Goal: Task Accomplishment & Management: Use online tool/utility

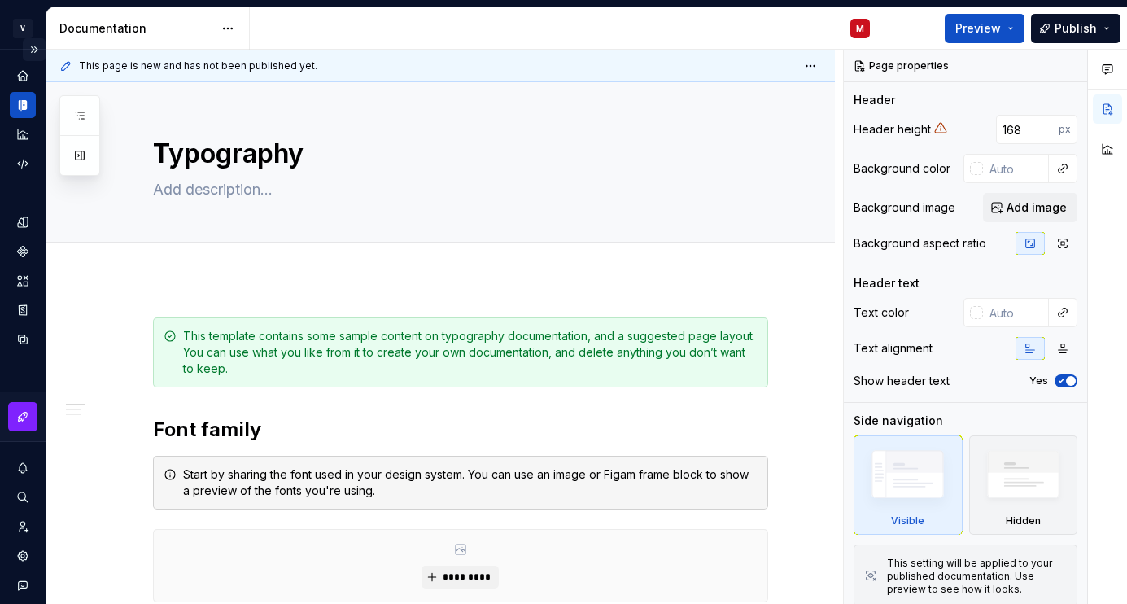
click at [37, 54] on button "Expand sidebar" at bounding box center [34, 49] width 23 height 23
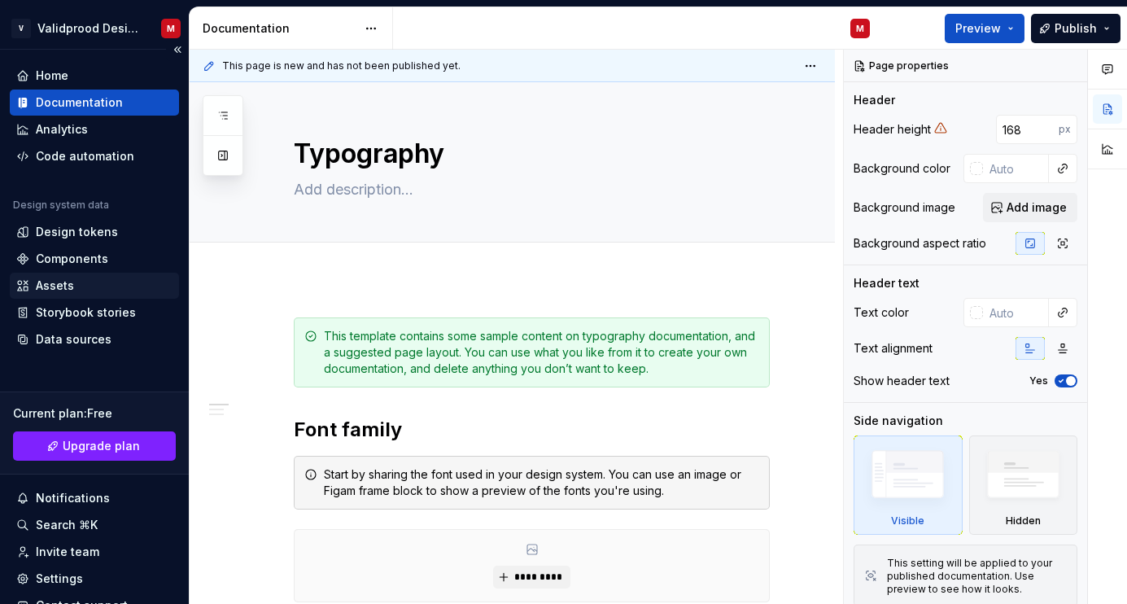
click at [71, 276] on div "Assets" at bounding box center [94, 286] width 169 height 26
click at [78, 261] on div "Components" at bounding box center [72, 259] width 72 height 16
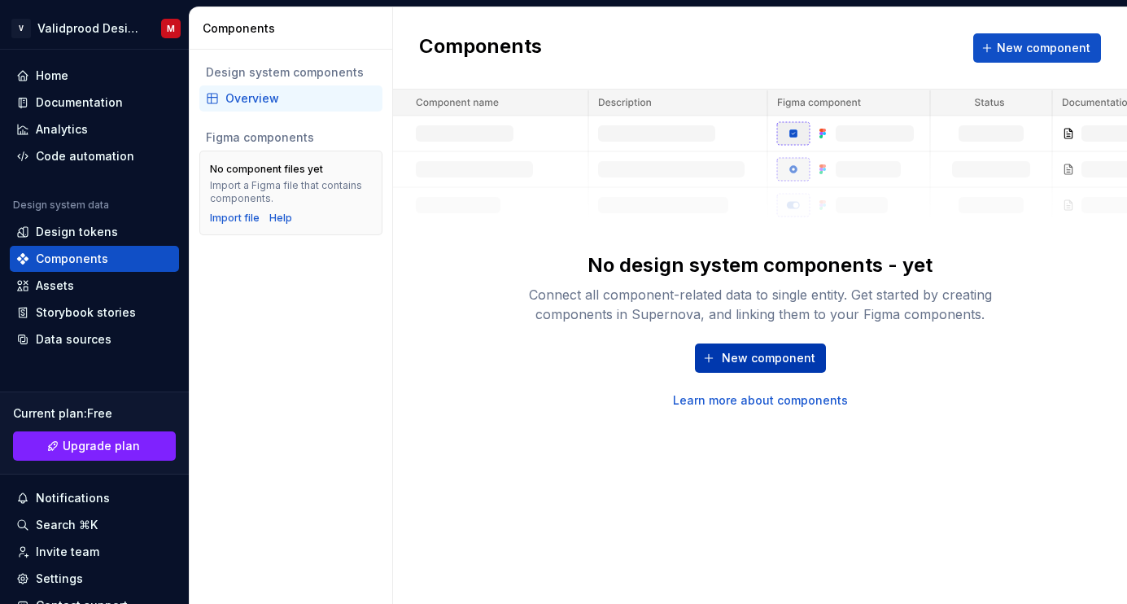
click at [728, 347] on button "New component" at bounding box center [760, 357] width 131 height 29
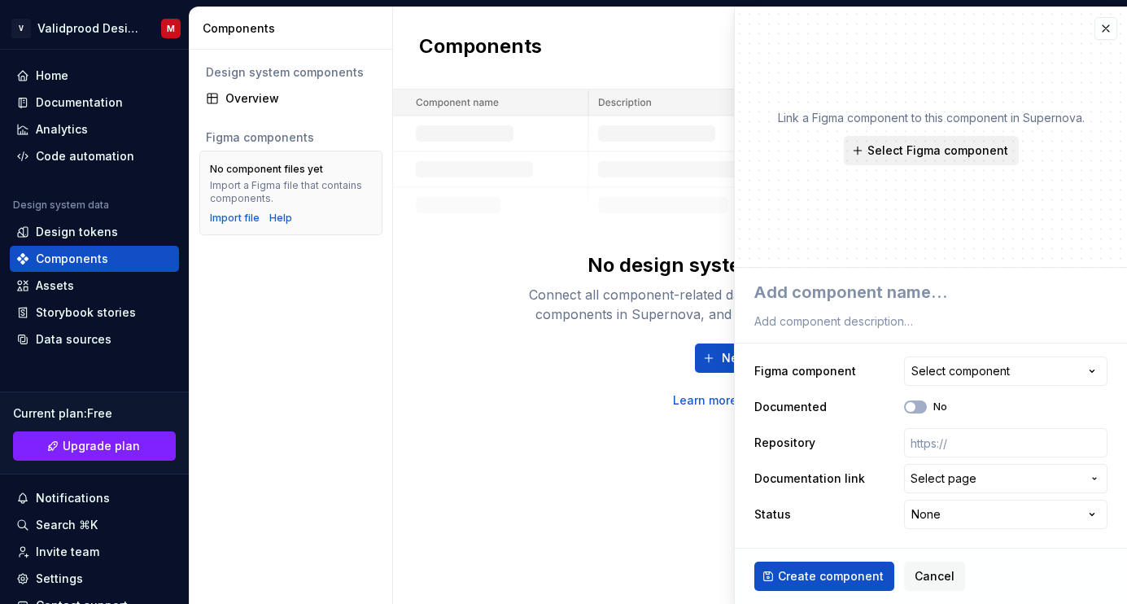
click at [924, 146] on span "Select Figma component" at bounding box center [938, 150] width 141 height 16
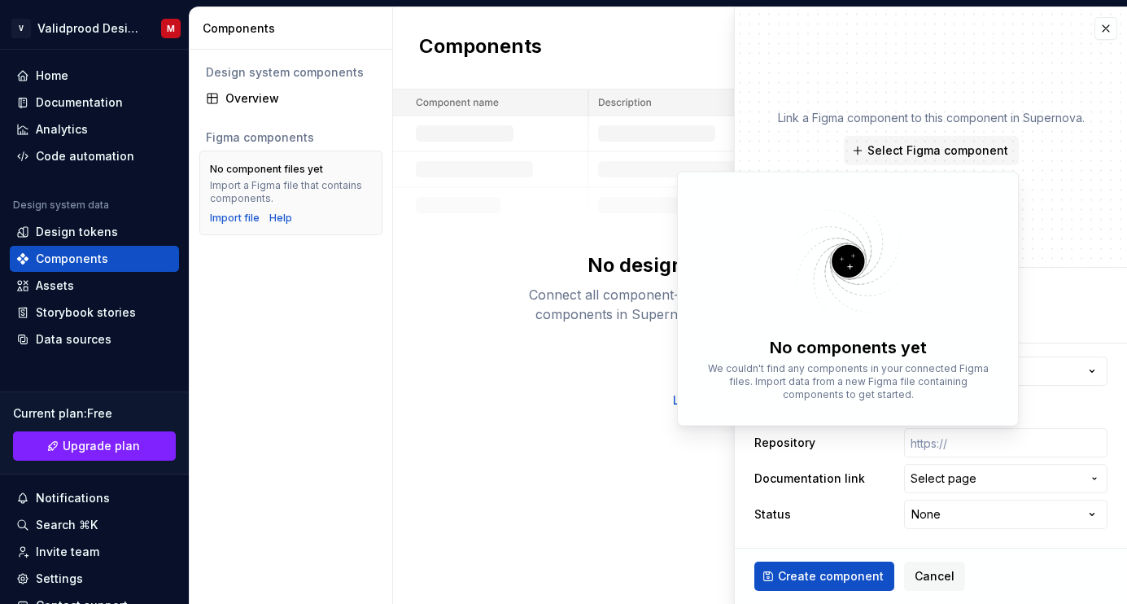
click at [803, 113] on p "Link a Figma component to this component in Supernova." at bounding box center [931, 118] width 307 height 16
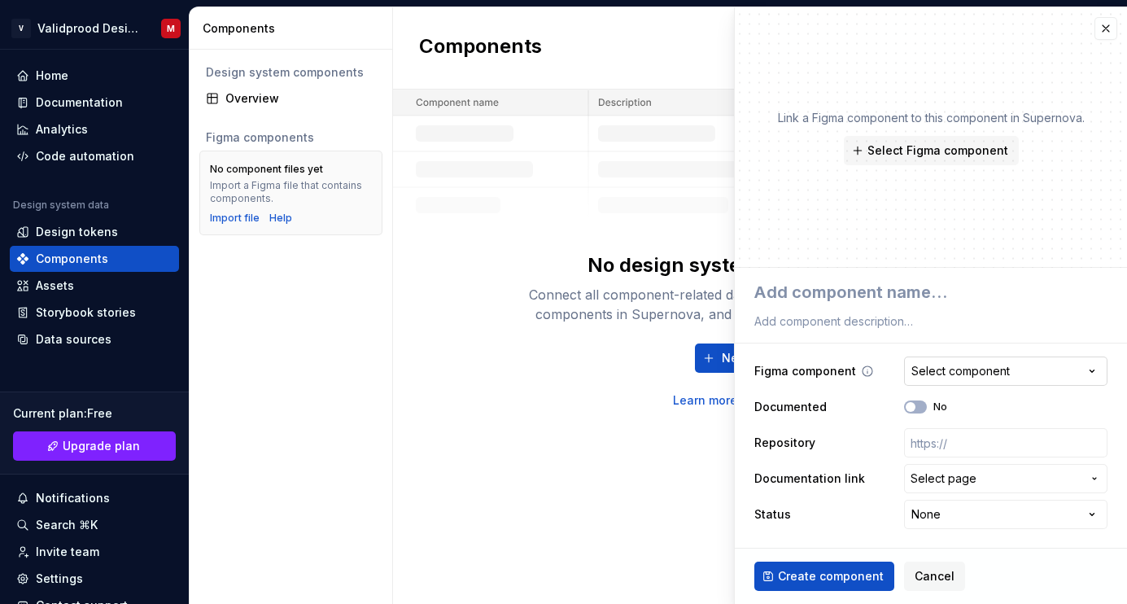
click at [929, 361] on button "Select component" at bounding box center [1005, 371] width 203 height 29
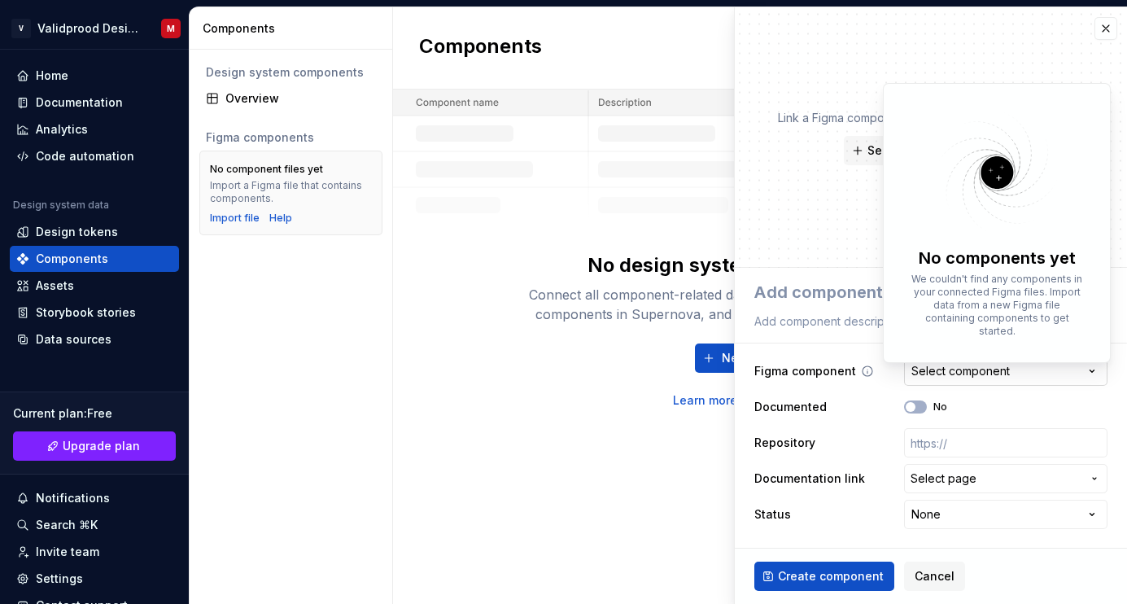
click at [929, 361] on html "**********" at bounding box center [563, 302] width 1127 height 604
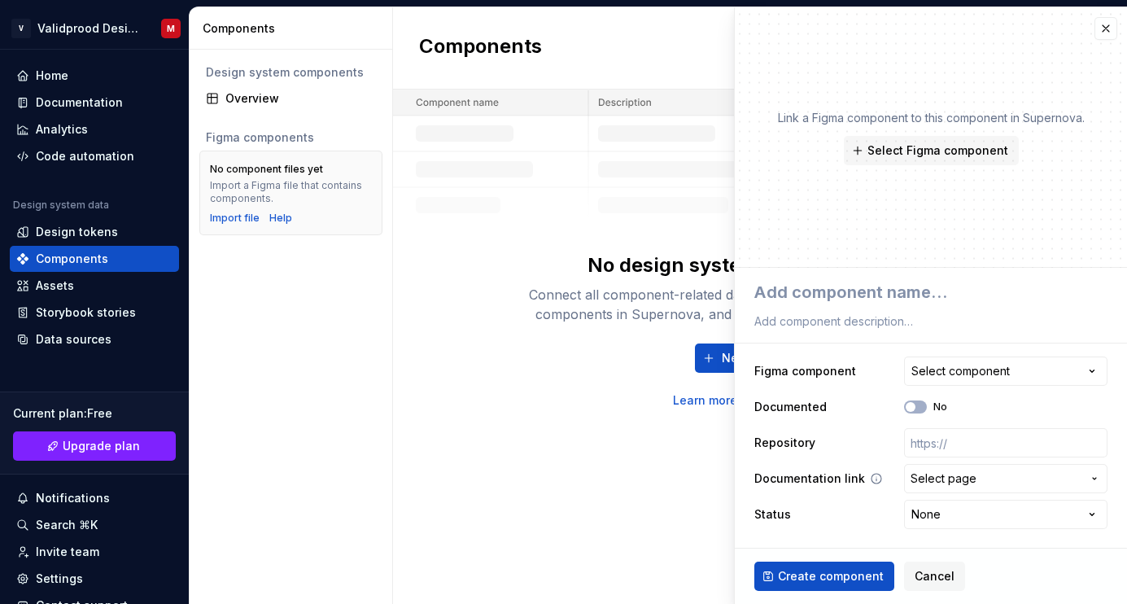
click at [915, 475] on span "Select page" at bounding box center [944, 478] width 66 height 16
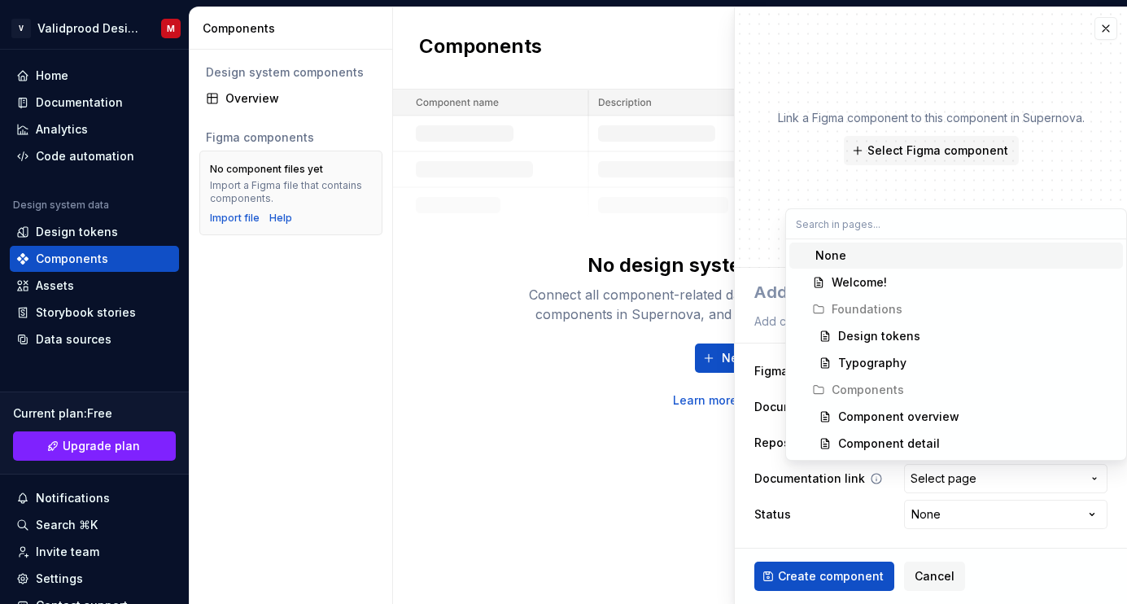
click at [915, 475] on html "**********" at bounding box center [563, 302] width 1127 height 604
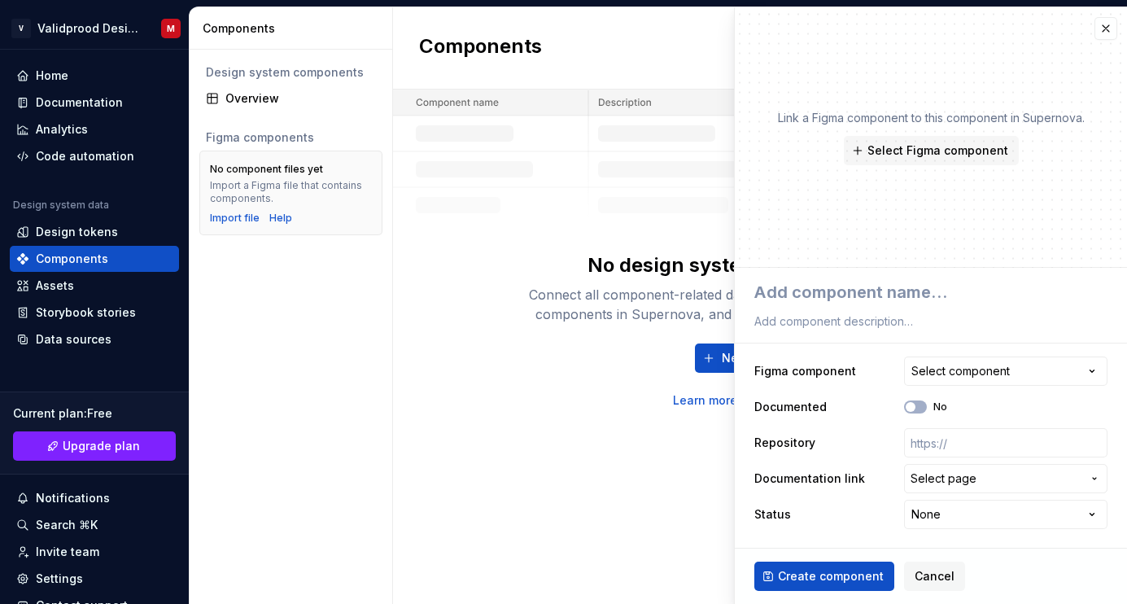
click at [459, 341] on div "No design system components - yet Connect all component-related data to single …" at bounding box center [760, 249] width 734 height 319
click at [1101, 37] on button "button" at bounding box center [1106, 28] width 23 height 23
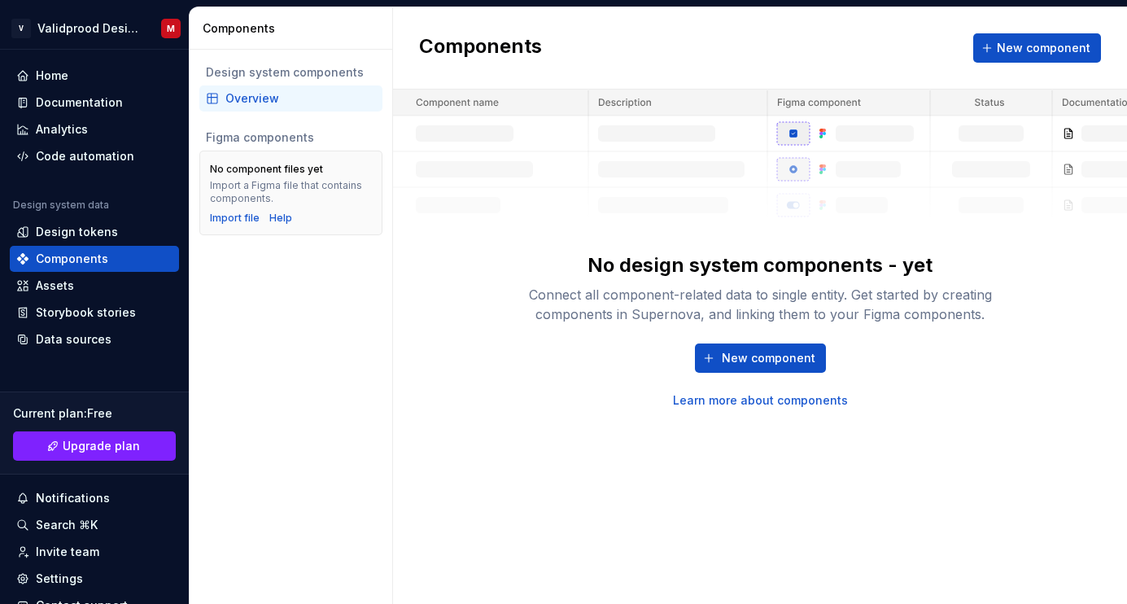
click at [1107, 28] on div "Components New component" at bounding box center [760, 48] width 734 height 82
click at [770, 365] on span "New component" at bounding box center [769, 358] width 94 height 16
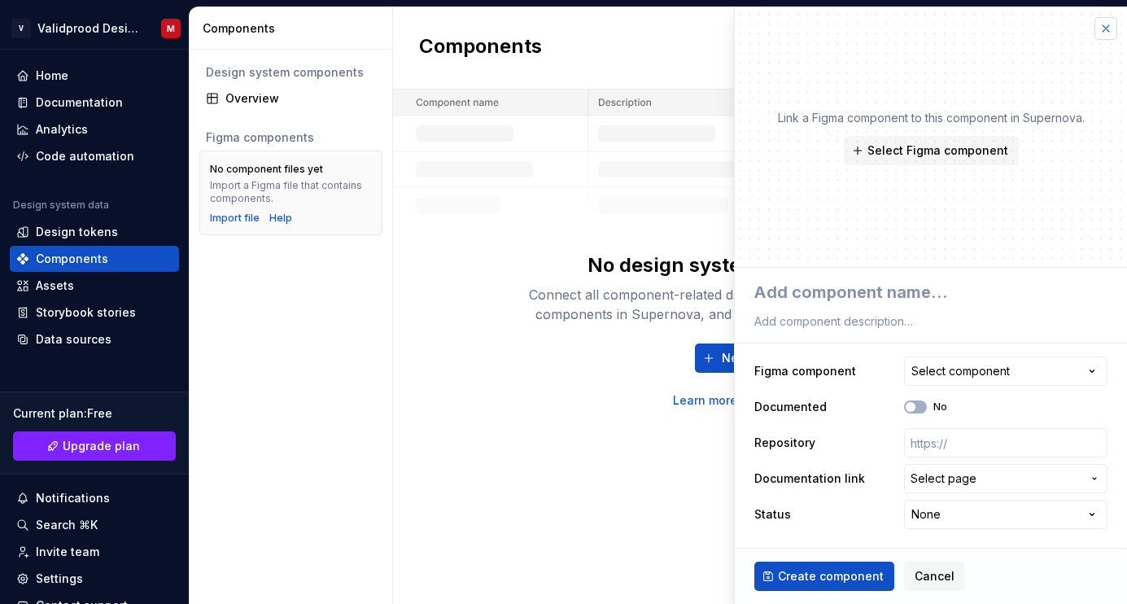
click at [1107, 35] on button "button" at bounding box center [1106, 28] width 23 height 23
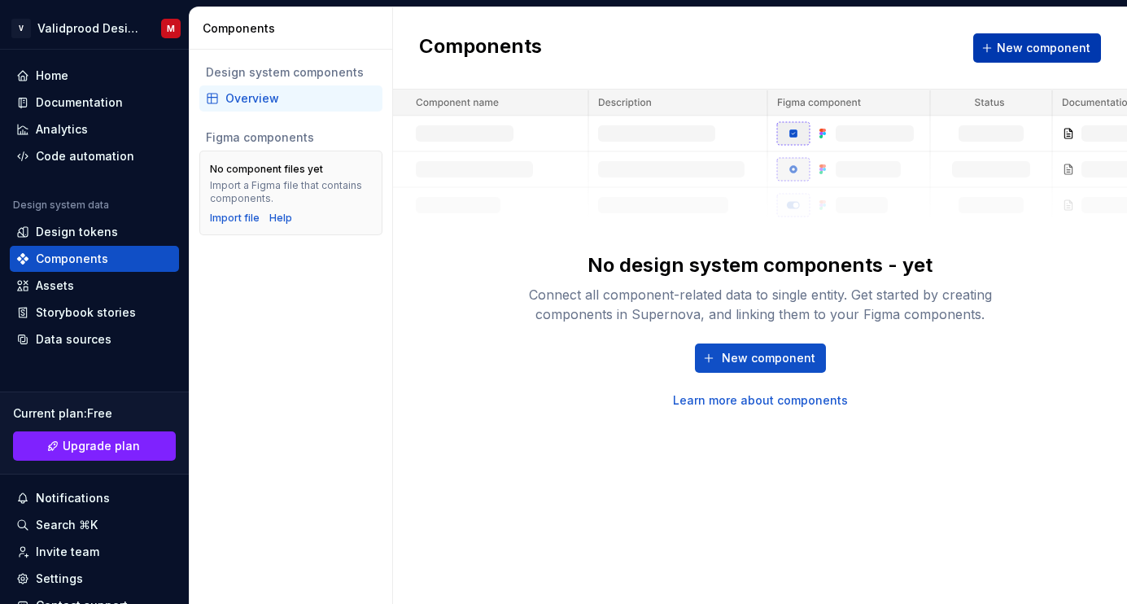
click at [1057, 59] on button "New component" at bounding box center [1037, 47] width 128 height 29
type textarea "*"
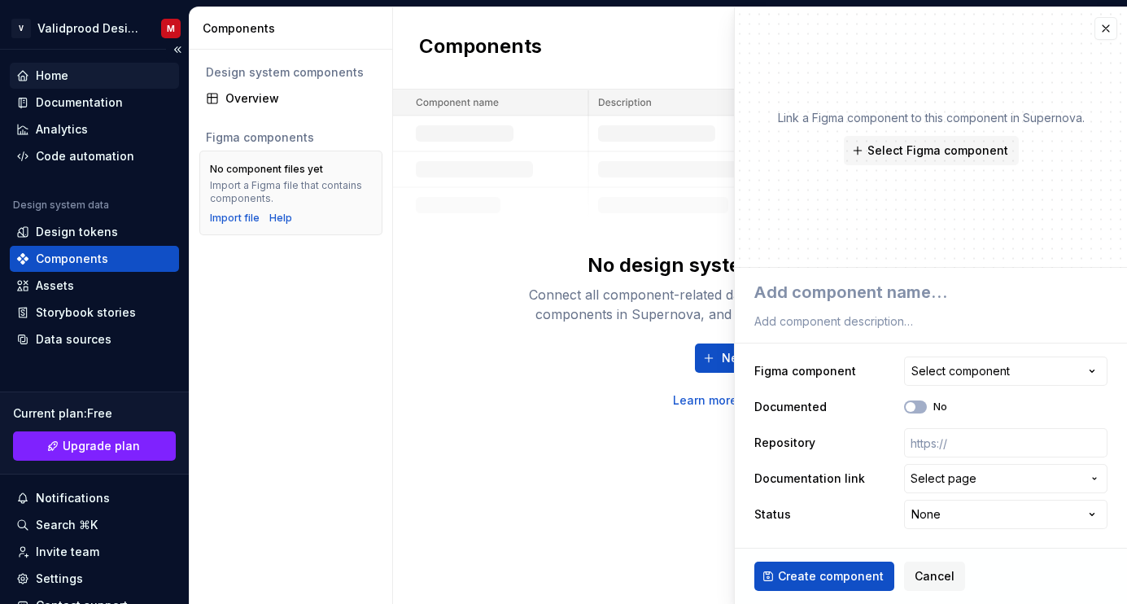
click at [62, 80] on div "Home" at bounding box center [52, 76] width 33 height 16
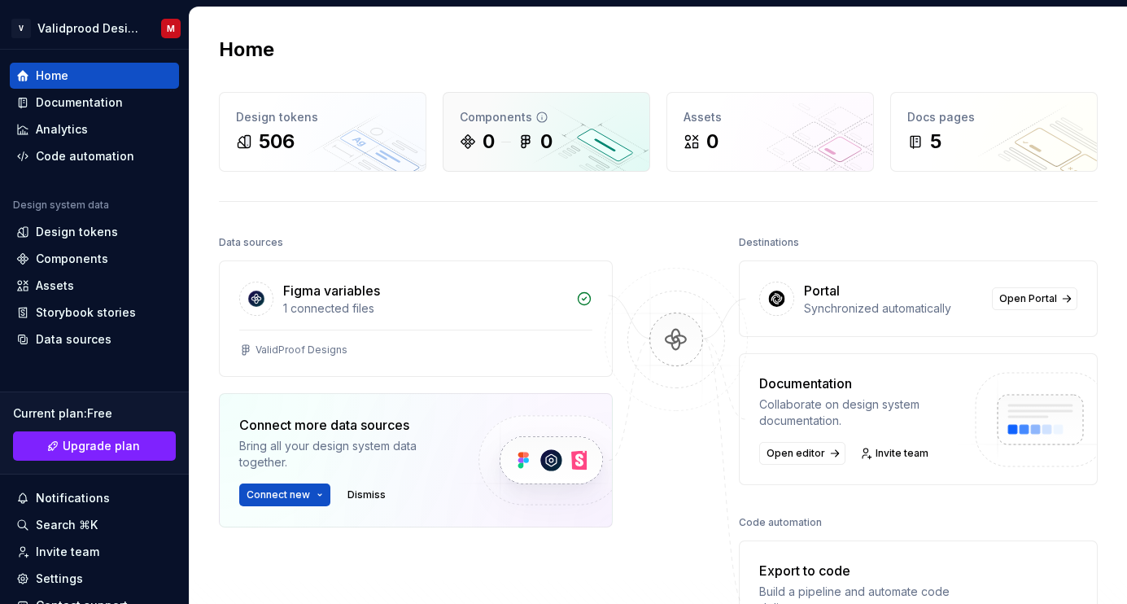
click at [505, 138] on div "0 0" at bounding box center [546, 142] width 173 height 26
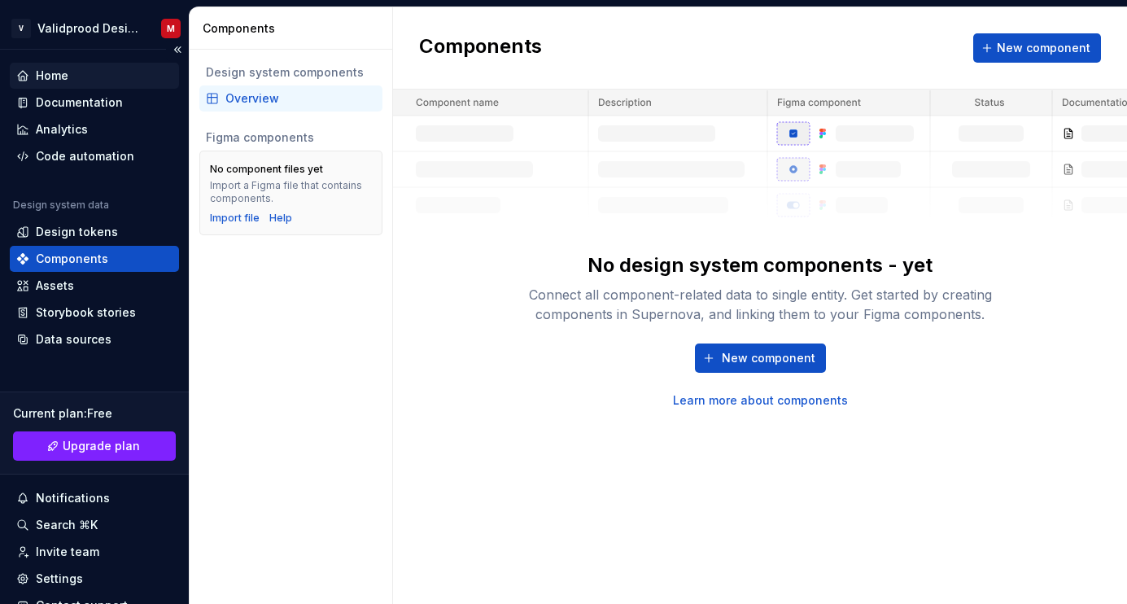
click at [78, 81] on div "Home" at bounding box center [94, 76] width 156 height 16
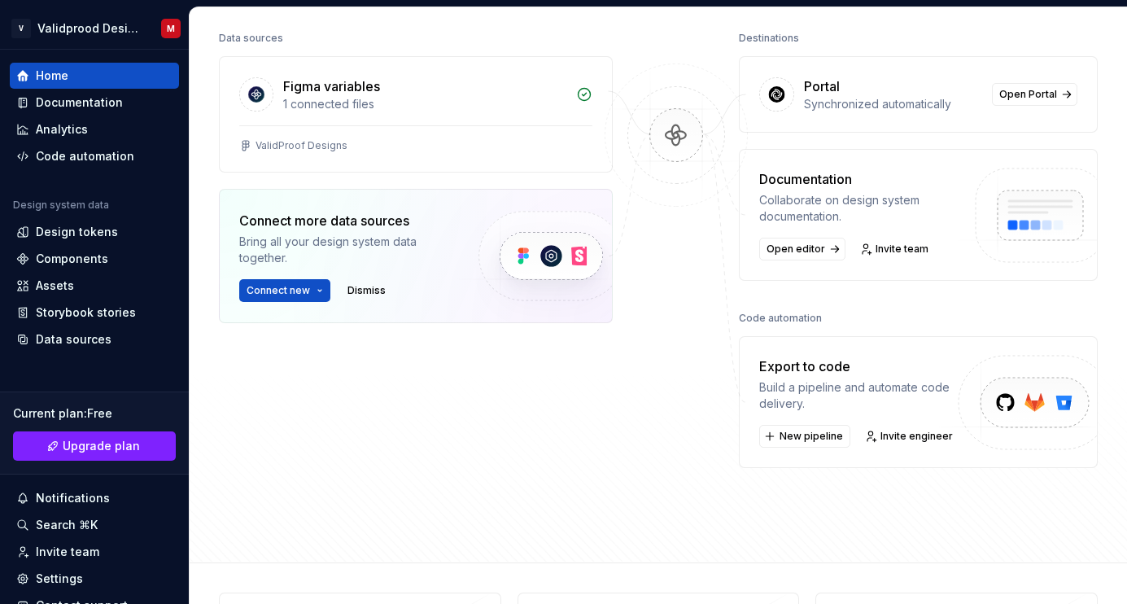
scroll to position [188, 0]
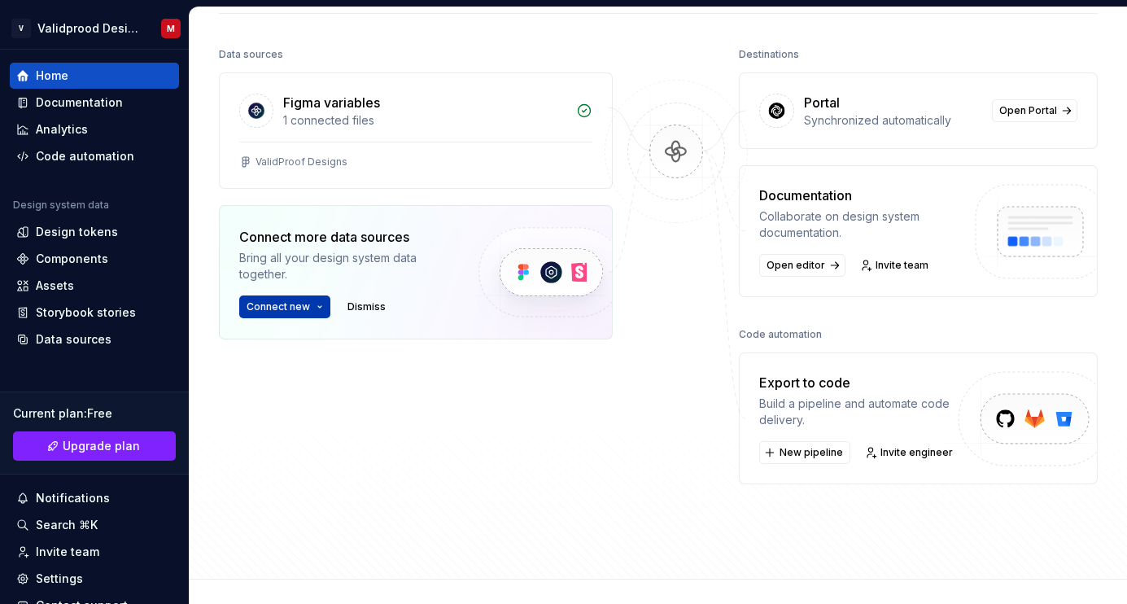
click at [287, 304] on span "Connect new" at bounding box center [278, 306] width 63 height 13
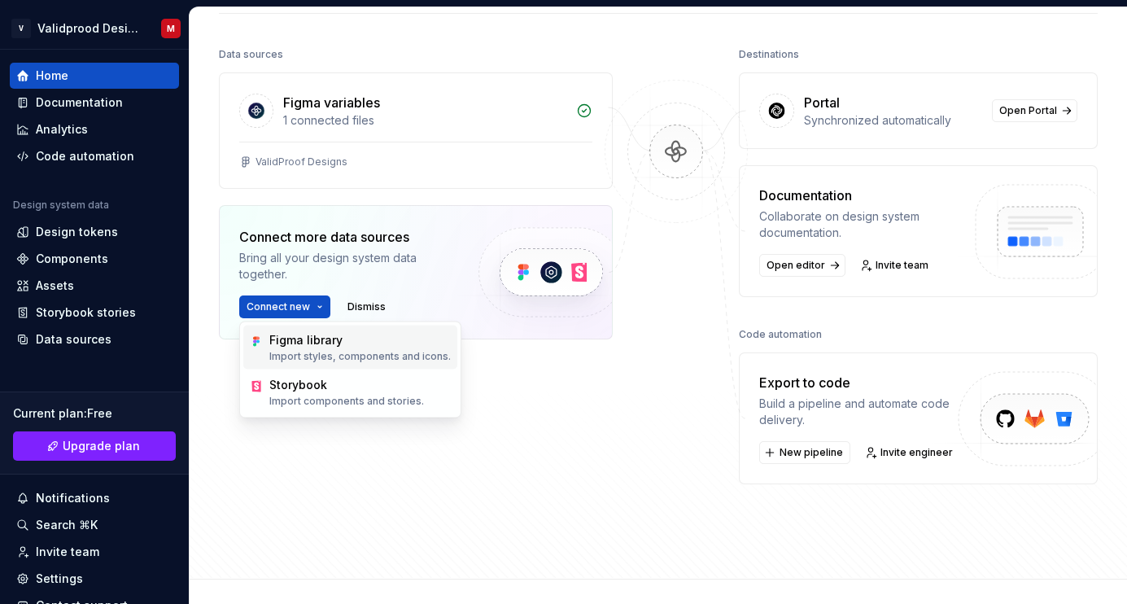
click at [300, 335] on div "Figma library" at bounding box center [305, 340] width 73 height 16
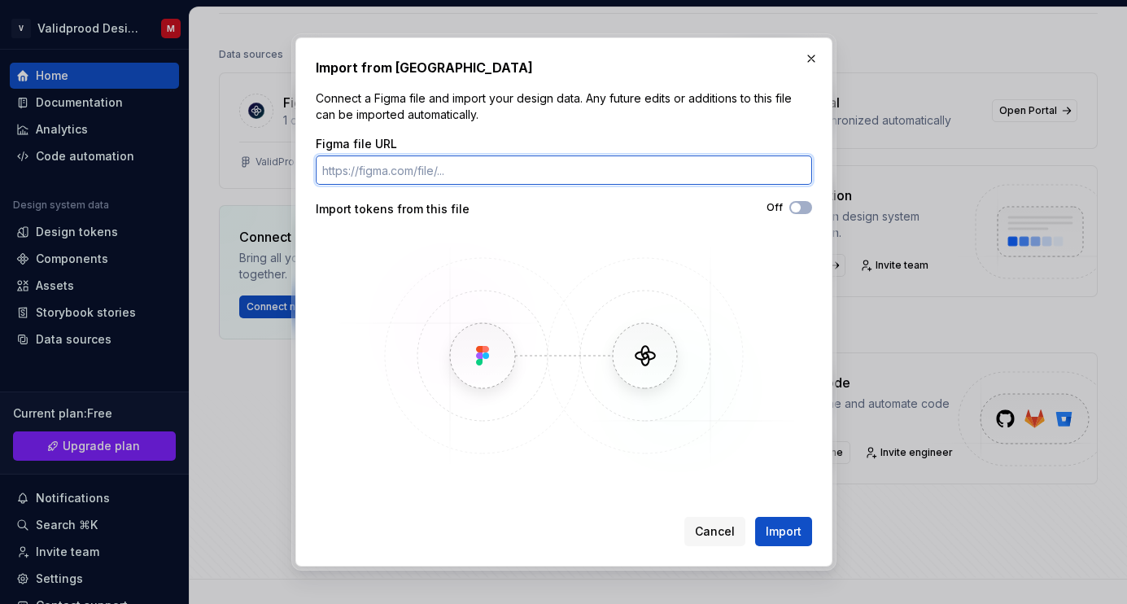
paste input "[URL][DOMAIN_NAME]"
type input "[URL][DOMAIN_NAME]"
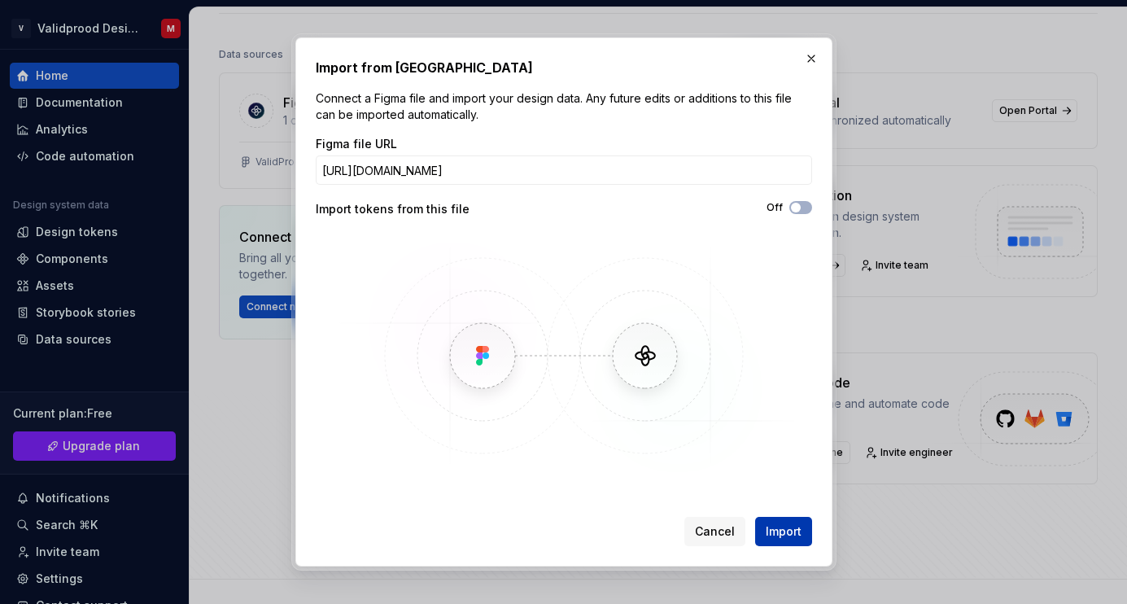
click at [783, 537] on span "Import" at bounding box center [784, 531] width 36 height 16
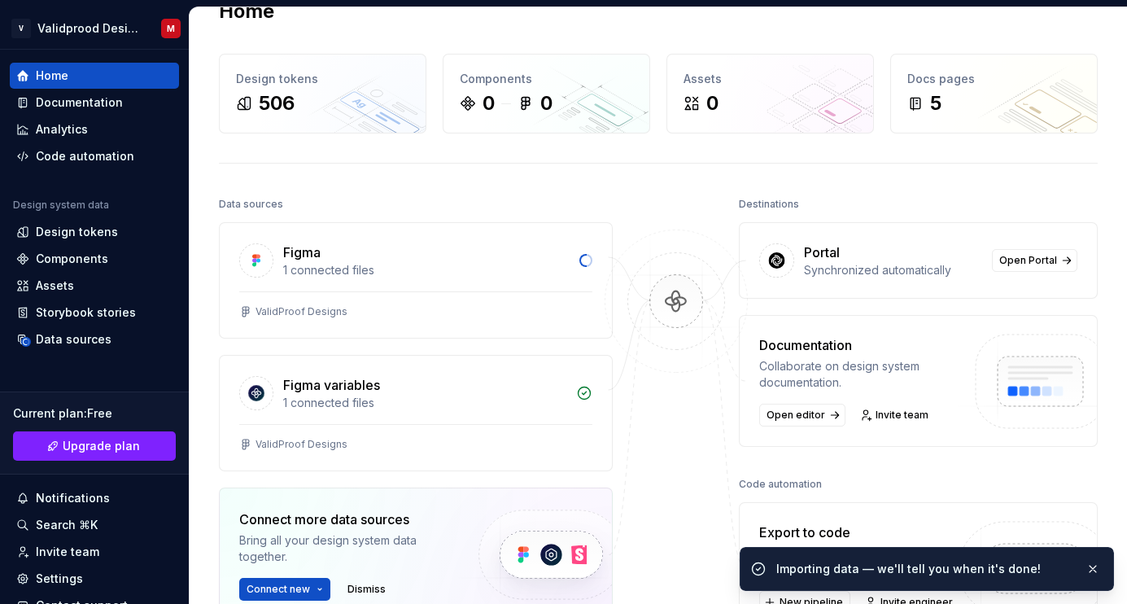
scroll to position [0, 0]
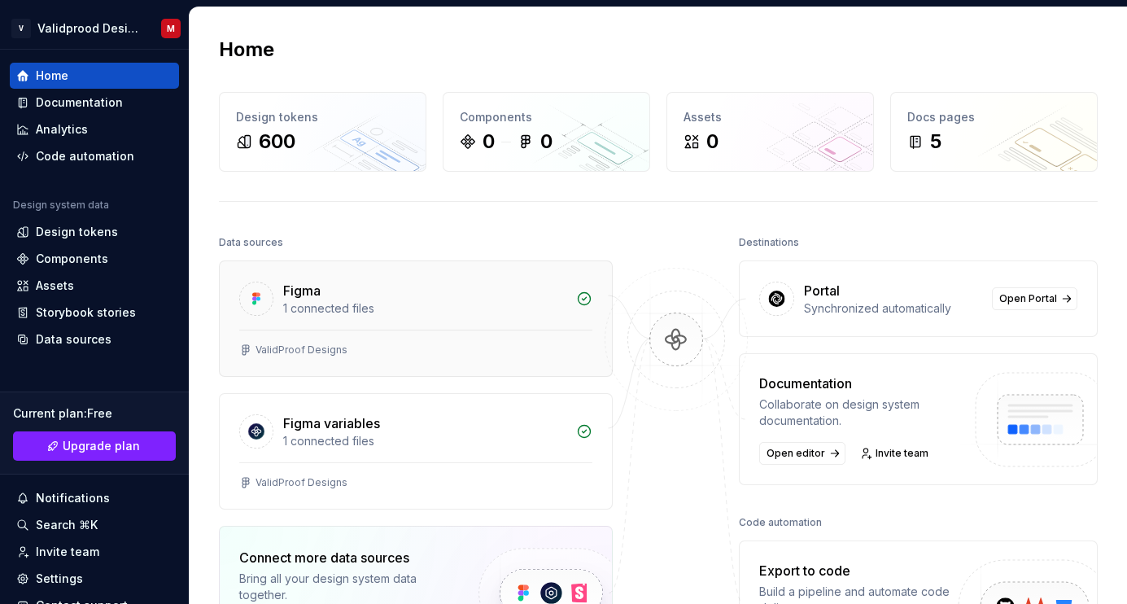
click at [444, 313] on div "1 connected files" at bounding box center [424, 308] width 283 height 16
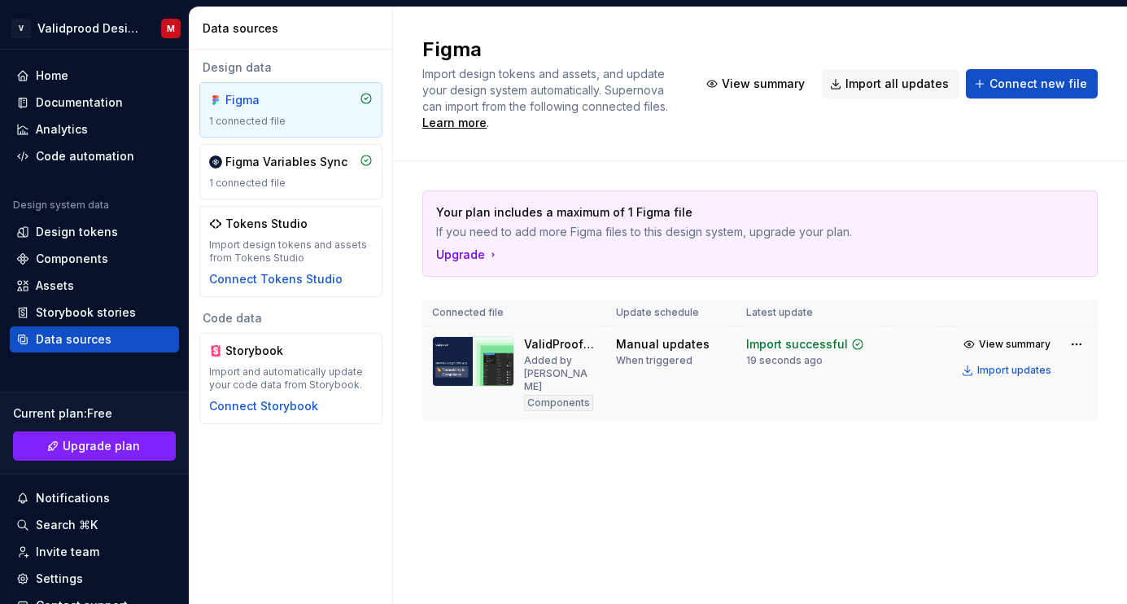
click at [636, 368] on td "Manual updates When triggered" at bounding box center [671, 373] width 130 height 95
click at [645, 347] on div "Manual updates" at bounding box center [663, 344] width 94 height 16
click at [980, 341] on button "View summary" at bounding box center [1008, 344] width 102 height 23
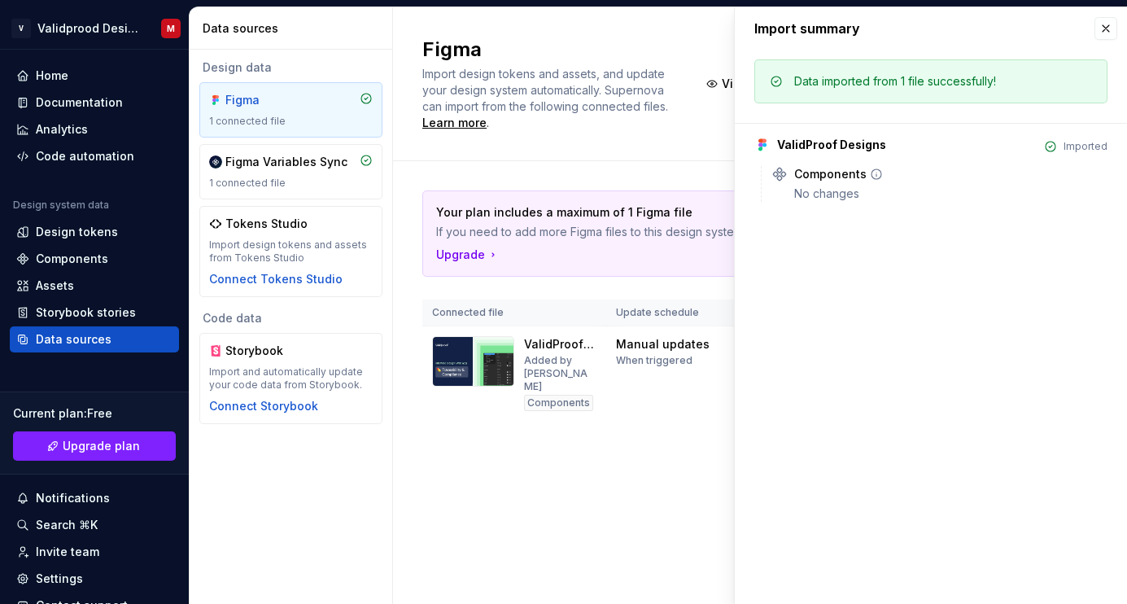
click at [827, 186] on div "No changes" at bounding box center [950, 194] width 313 height 16
click at [1102, 28] on button "button" at bounding box center [1106, 28] width 23 height 23
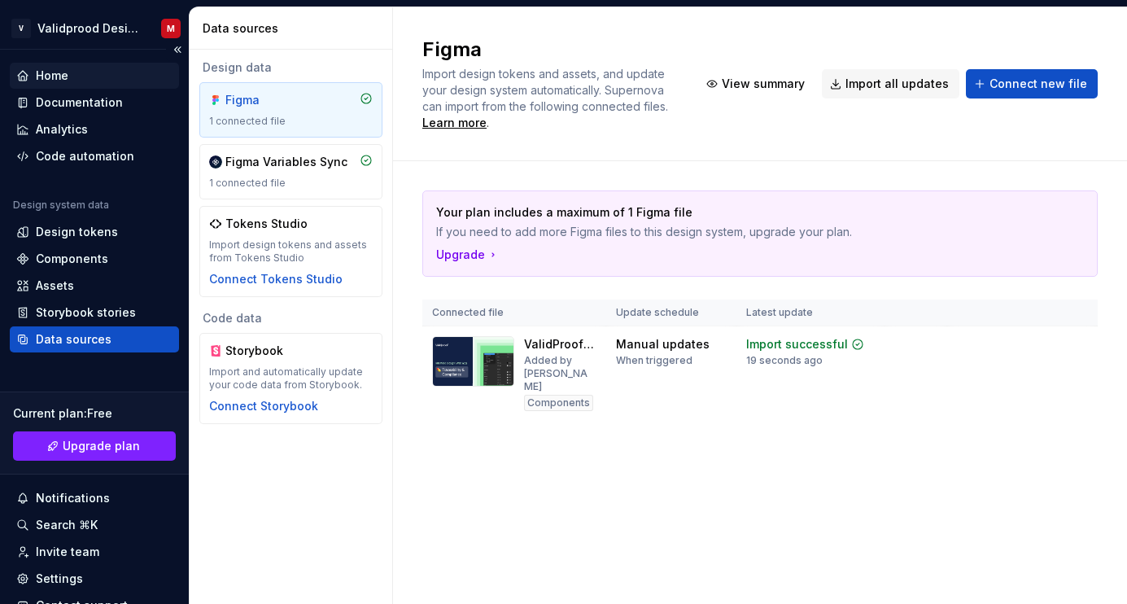
click at [66, 76] on div "Home" at bounding box center [52, 76] width 33 height 16
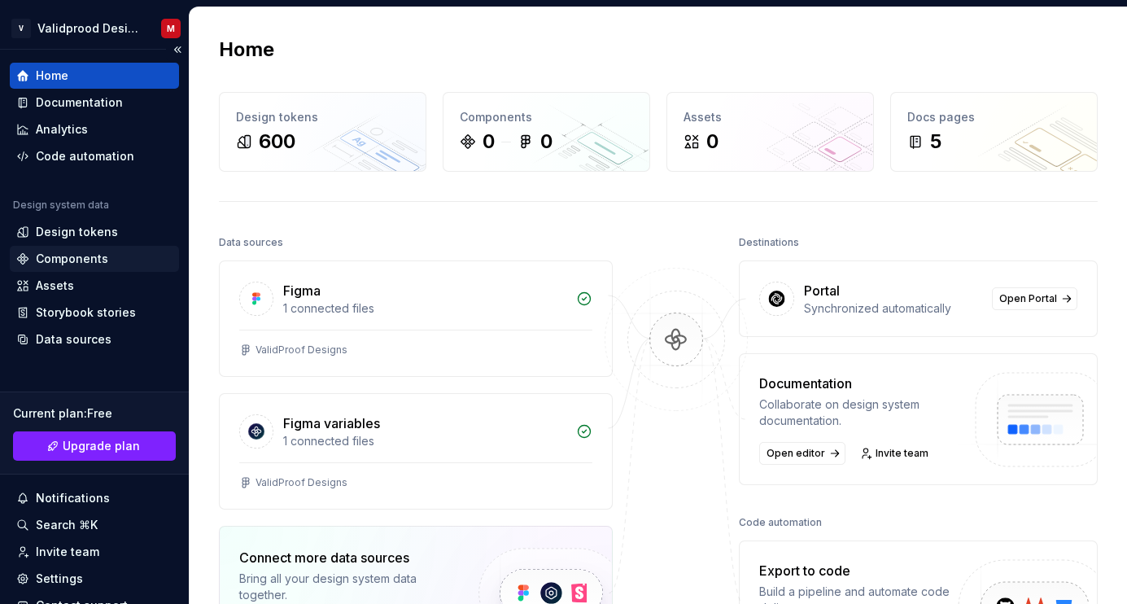
click at [79, 254] on div "Components" at bounding box center [72, 259] width 72 height 16
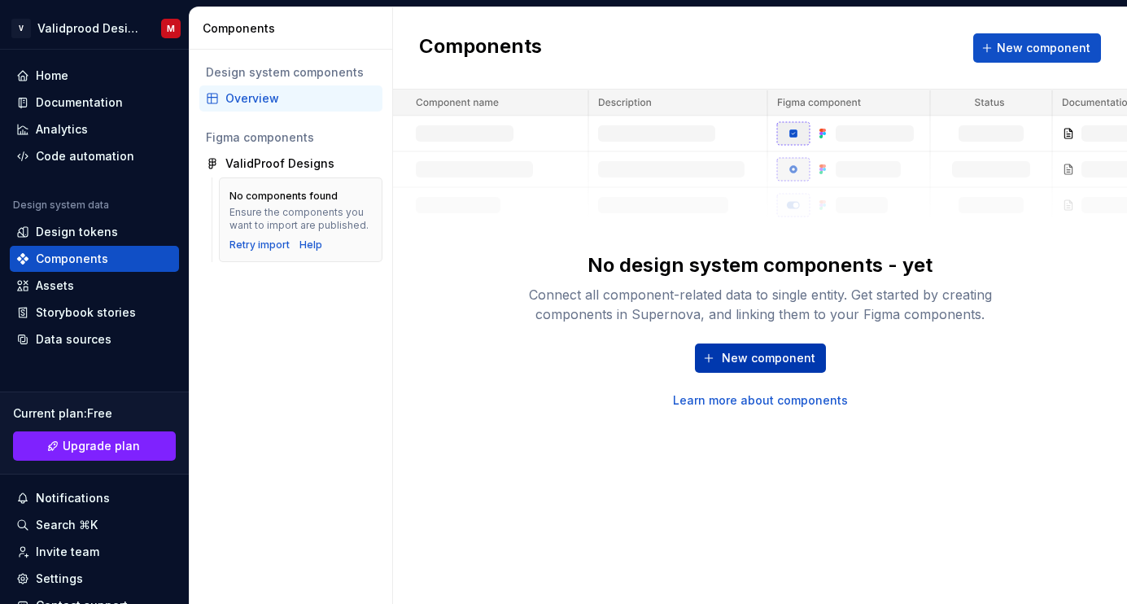
click at [775, 357] on span "New component" at bounding box center [769, 358] width 94 height 16
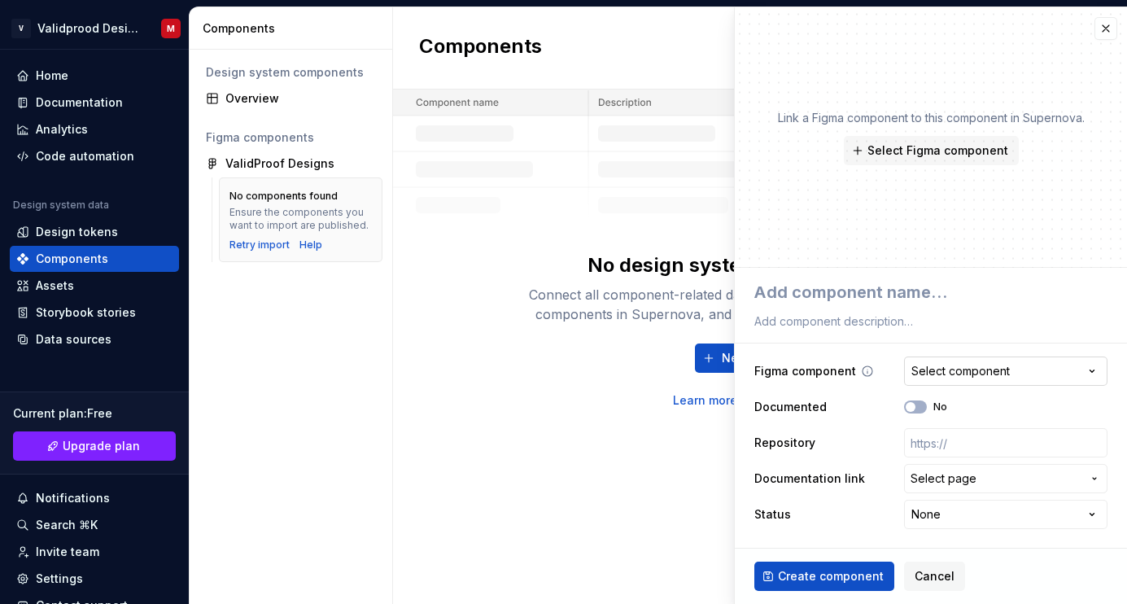
click at [942, 367] on div "Select component" at bounding box center [961, 371] width 98 height 16
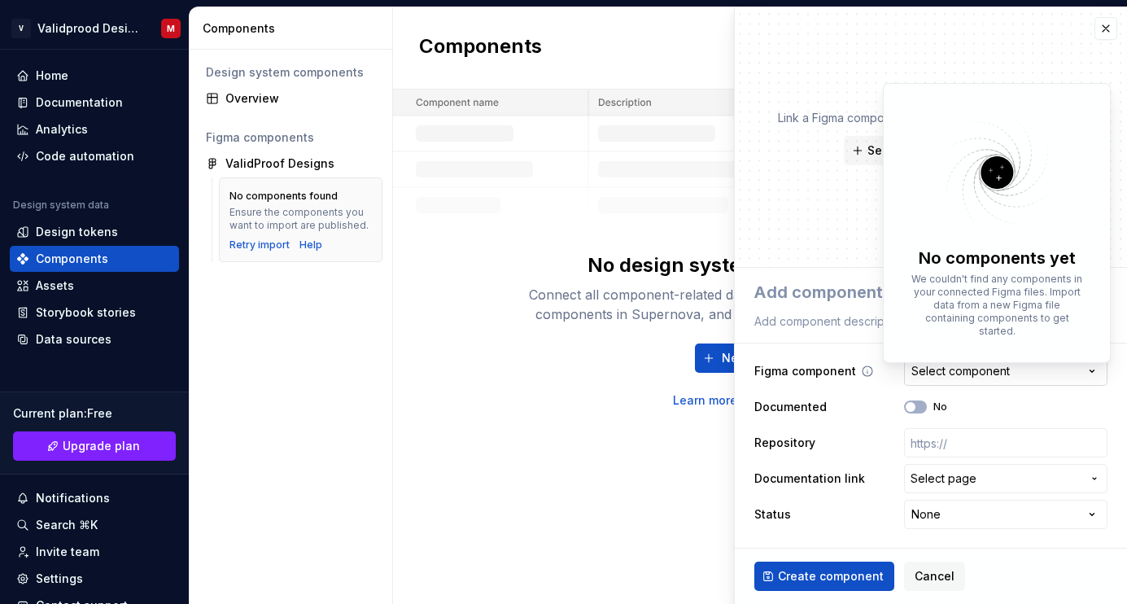
click at [942, 367] on html "**********" at bounding box center [563, 302] width 1127 height 604
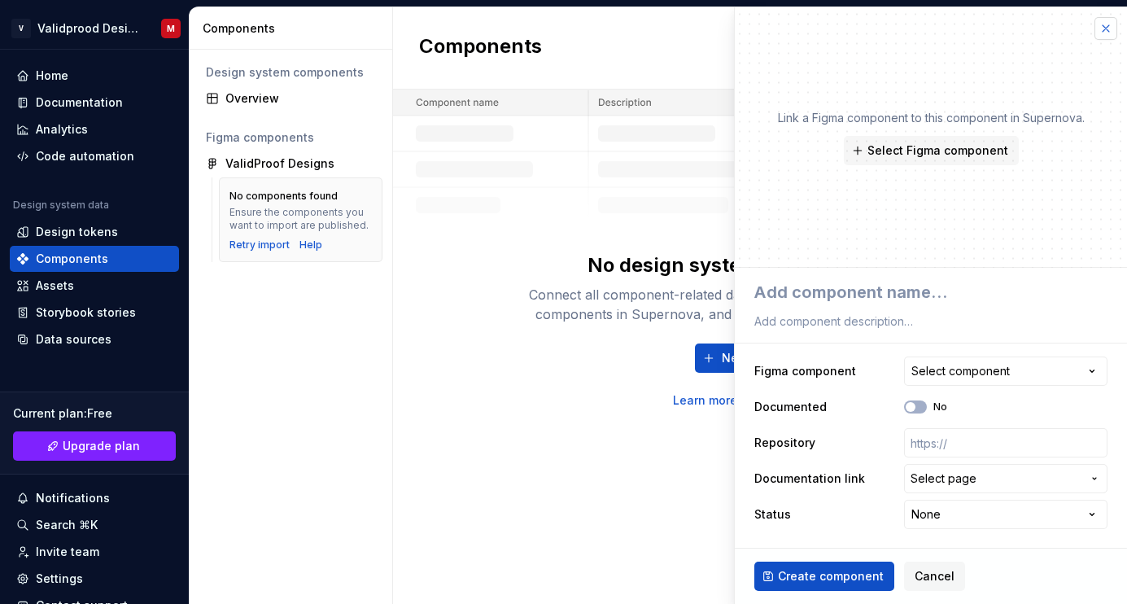
click at [1099, 28] on button "button" at bounding box center [1106, 28] width 23 height 23
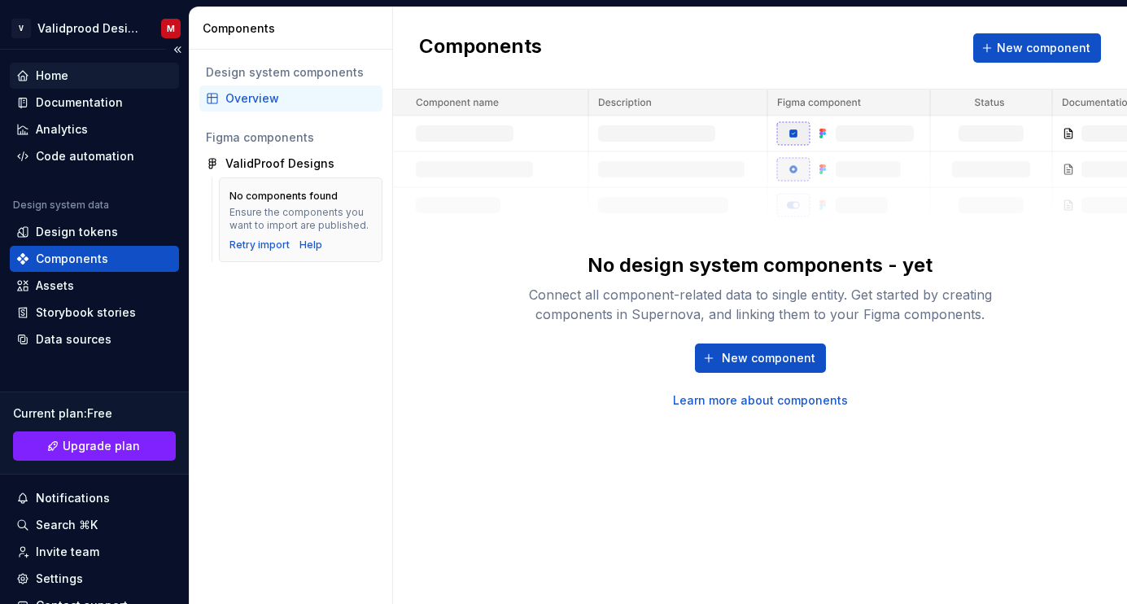
click at [99, 68] on div "Home" at bounding box center [94, 76] width 156 height 16
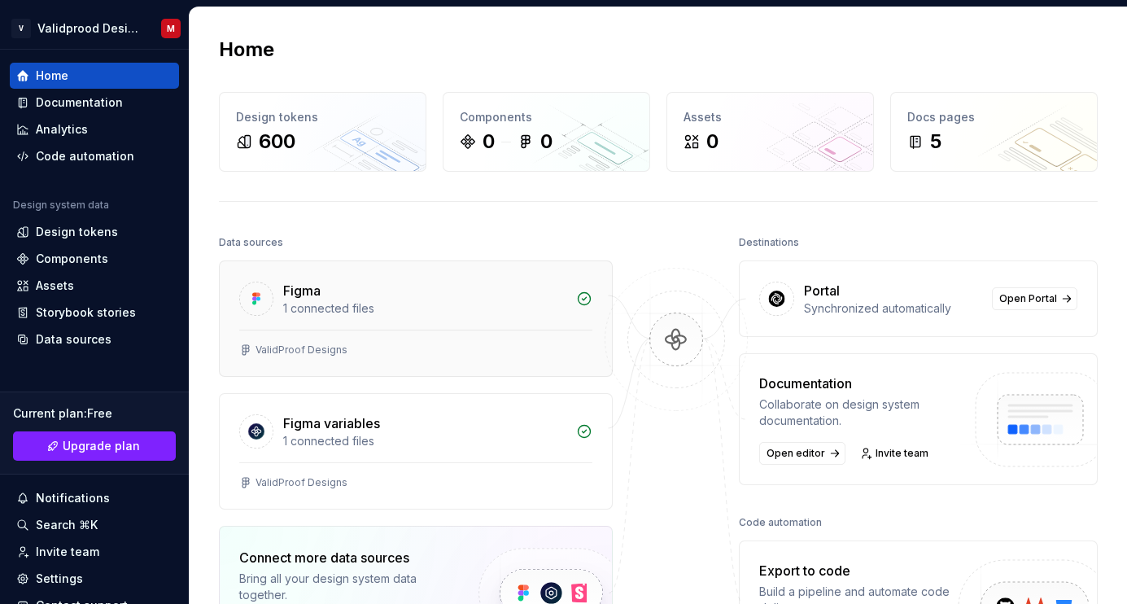
click at [566, 301] on div "Figma 1 connected files" at bounding box center [416, 295] width 392 height 68
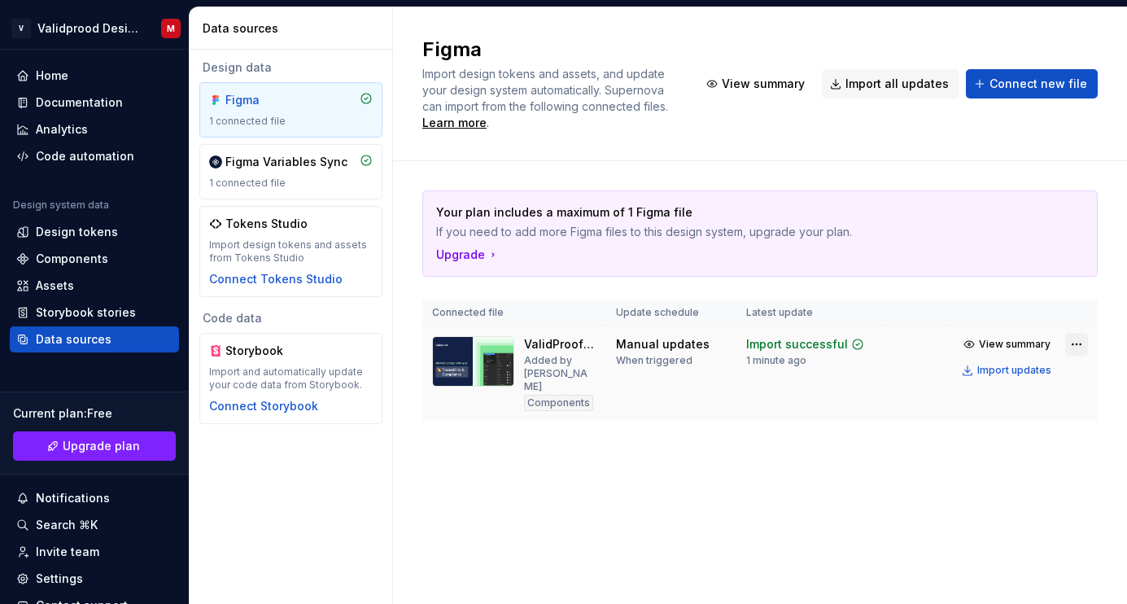
click at [1071, 350] on html "V Validprood Design System M Home Documentation Analytics Code automation Desig…" at bounding box center [563, 302] width 1127 height 604
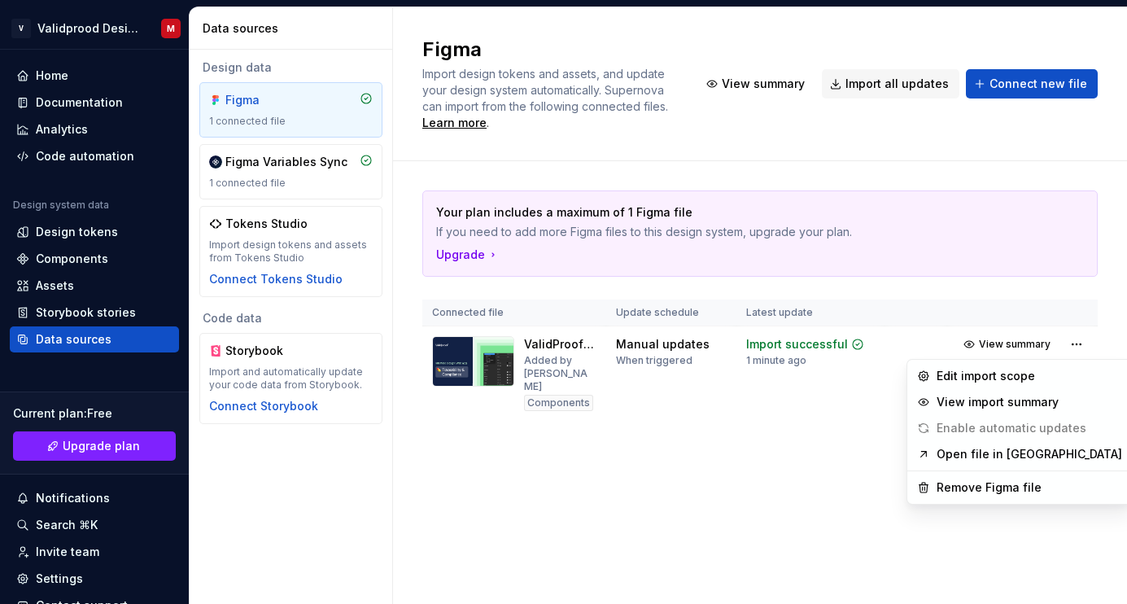
click at [983, 462] on link "Open file in [GEOGRAPHIC_DATA]" at bounding box center [1030, 454] width 186 height 16
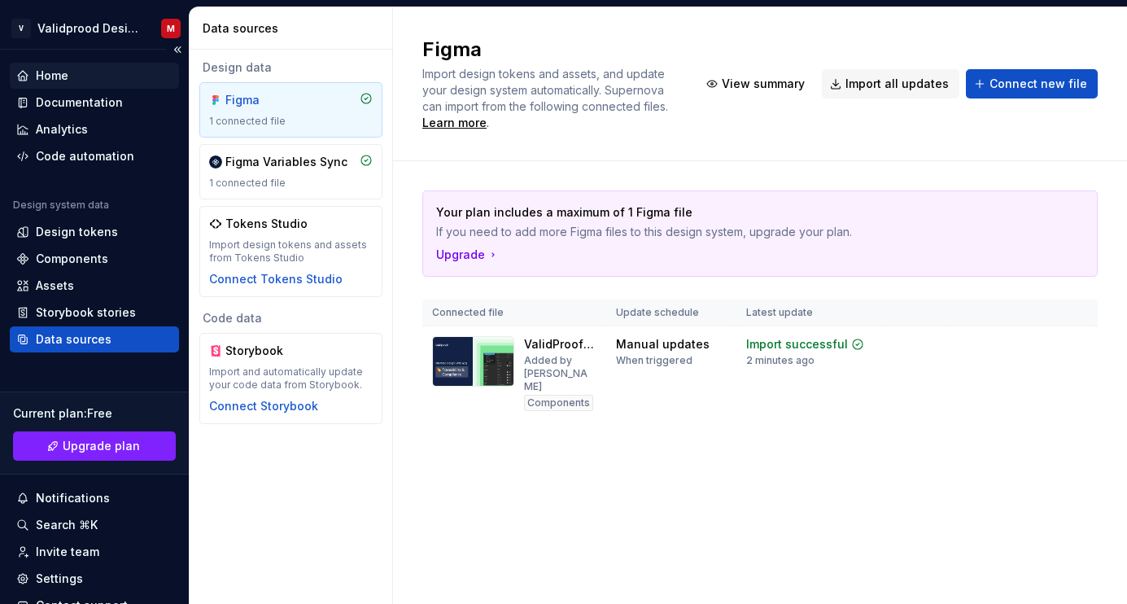
click at [71, 69] on div "Home" at bounding box center [94, 76] width 156 height 16
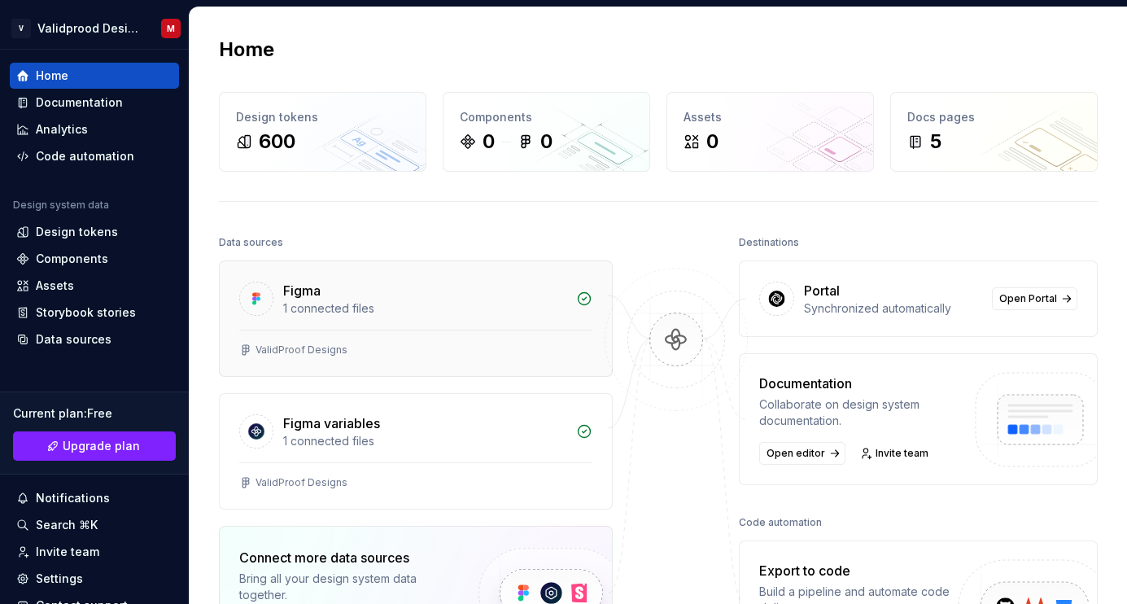
click at [392, 335] on div "ValidProof Designs" at bounding box center [416, 353] width 392 height 46
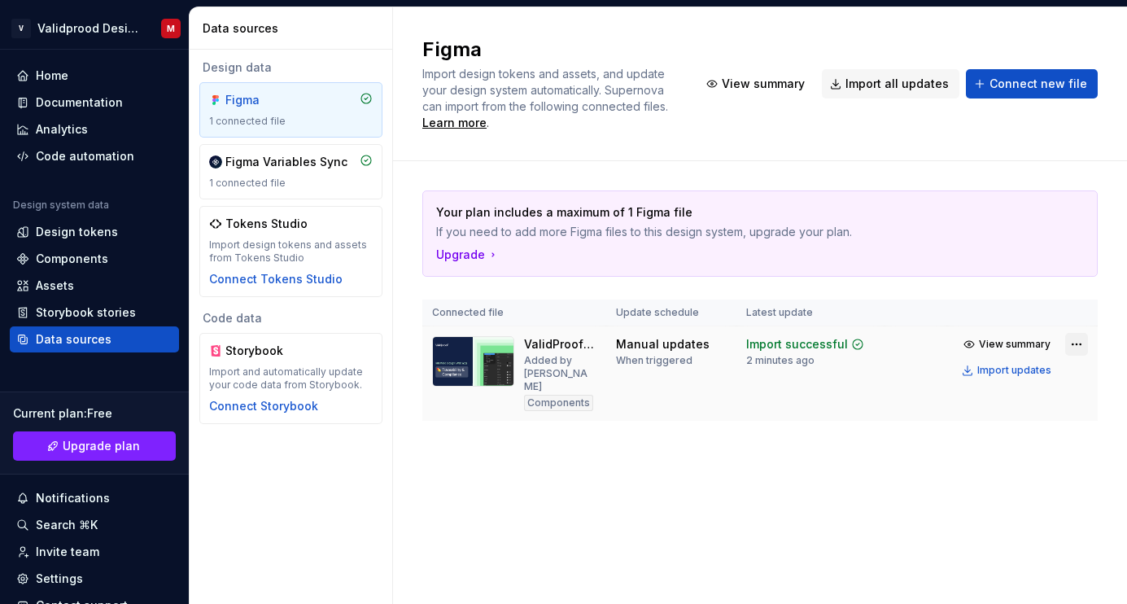
click at [1070, 344] on html "V Validprood Design System M Home Documentation Analytics Code automation Desig…" at bounding box center [563, 302] width 1127 height 604
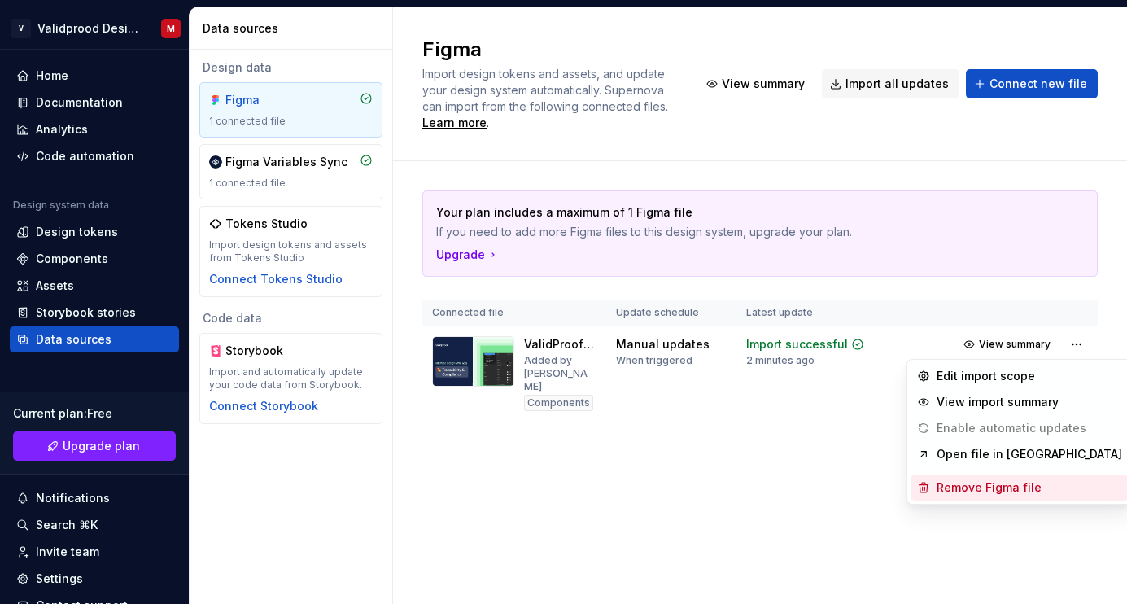
click at [983, 483] on div "Remove Figma file" at bounding box center [1030, 487] width 186 height 16
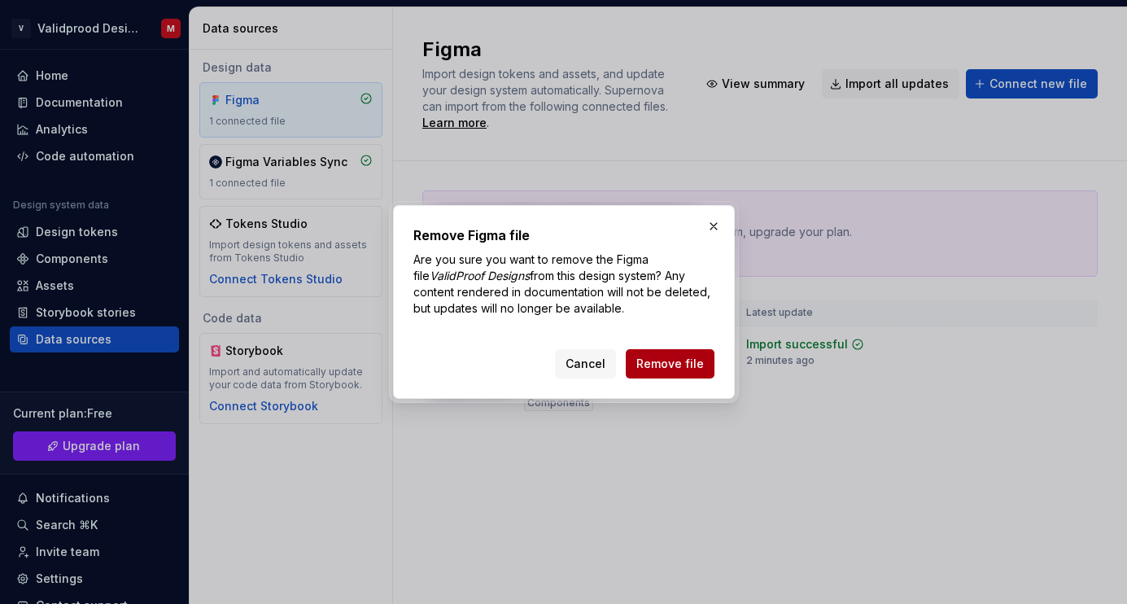
click at [695, 368] on span "Remove file" at bounding box center [671, 364] width 68 height 16
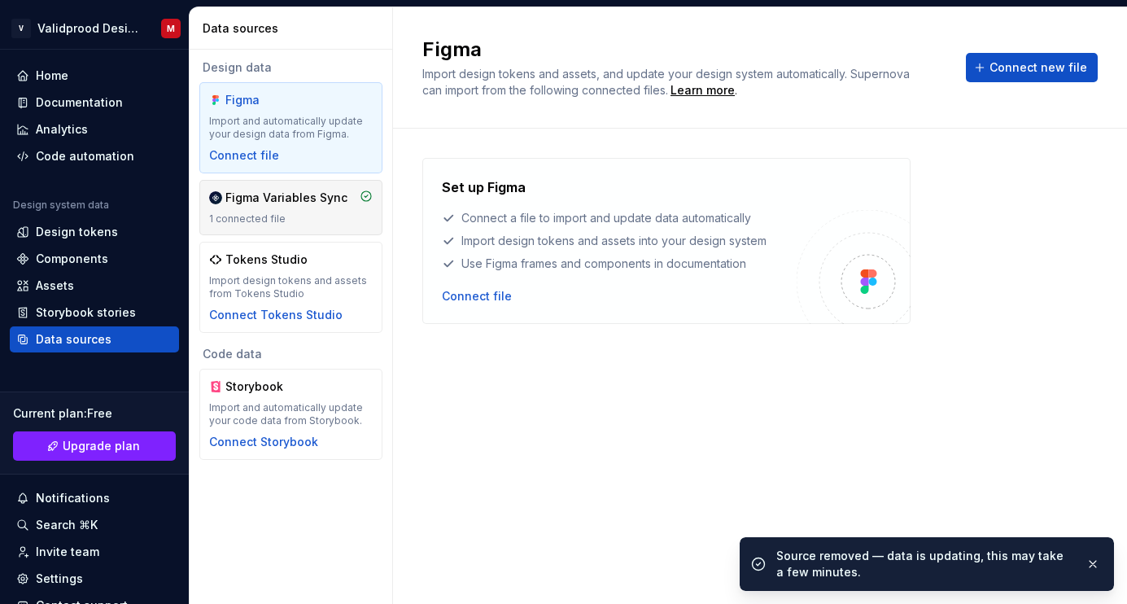
click at [256, 192] on div "Figma Variables Sync" at bounding box center [286, 198] width 122 height 16
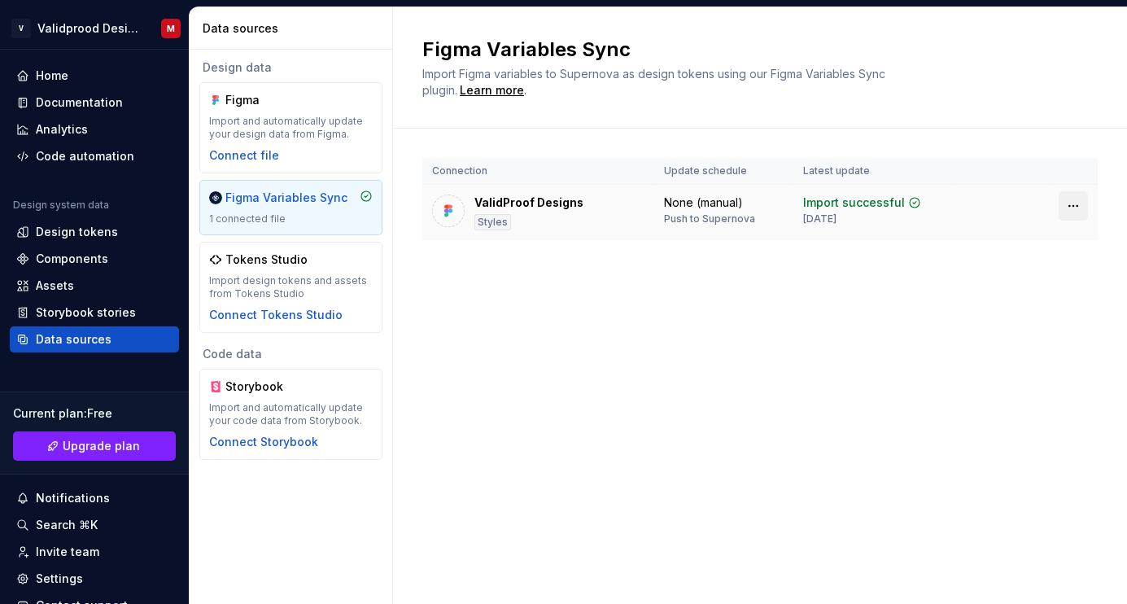
click at [1077, 202] on html "V Validprood Design System M Home Documentation Analytics Code automation Desig…" at bounding box center [563, 302] width 1127 height 604
click at [1010, 246] on div "Disconnect plugin" at bounding box center [1054, 241] width 138 height 26
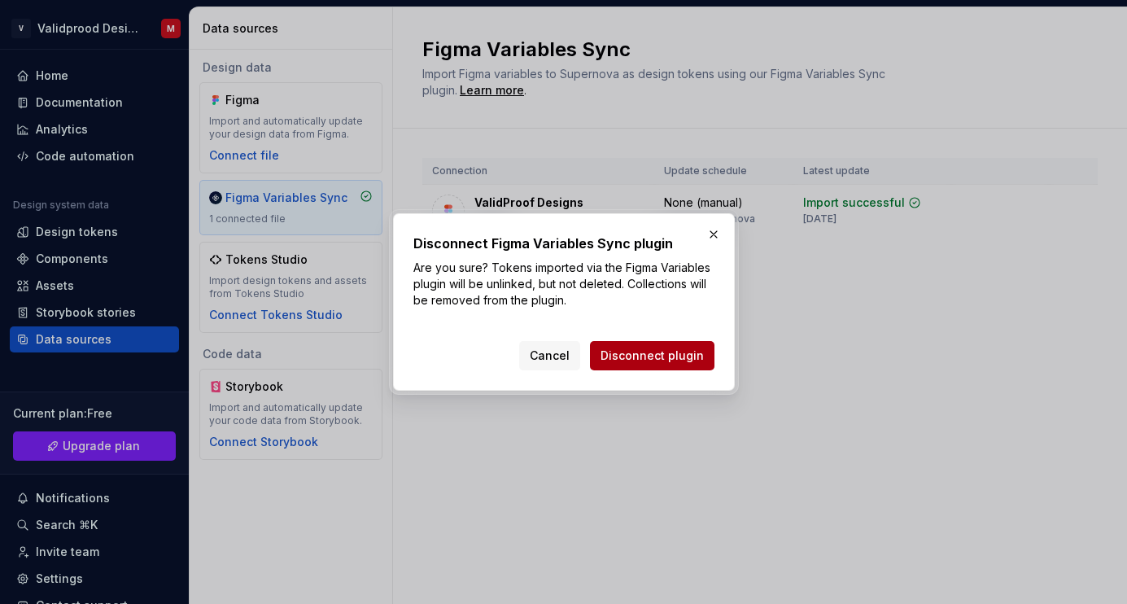
click at [680, 353] on span "Disconnect plugin" at bounding box center [652, 356] width 103 height 16
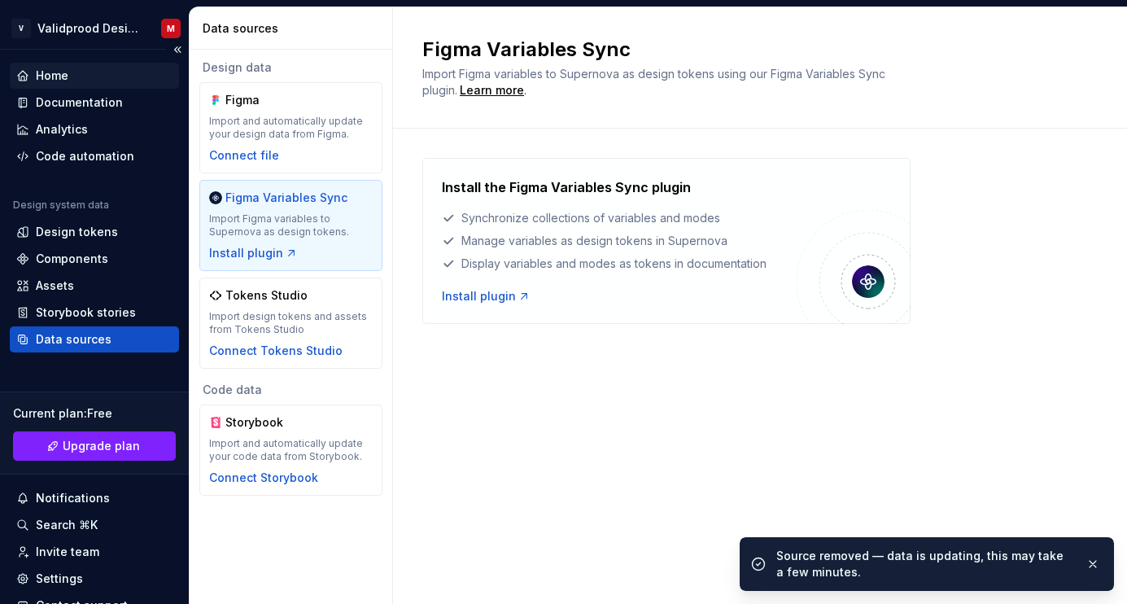
click at [67, 75] on div "Home" at bounding box center [52, 76] width 33 height 16
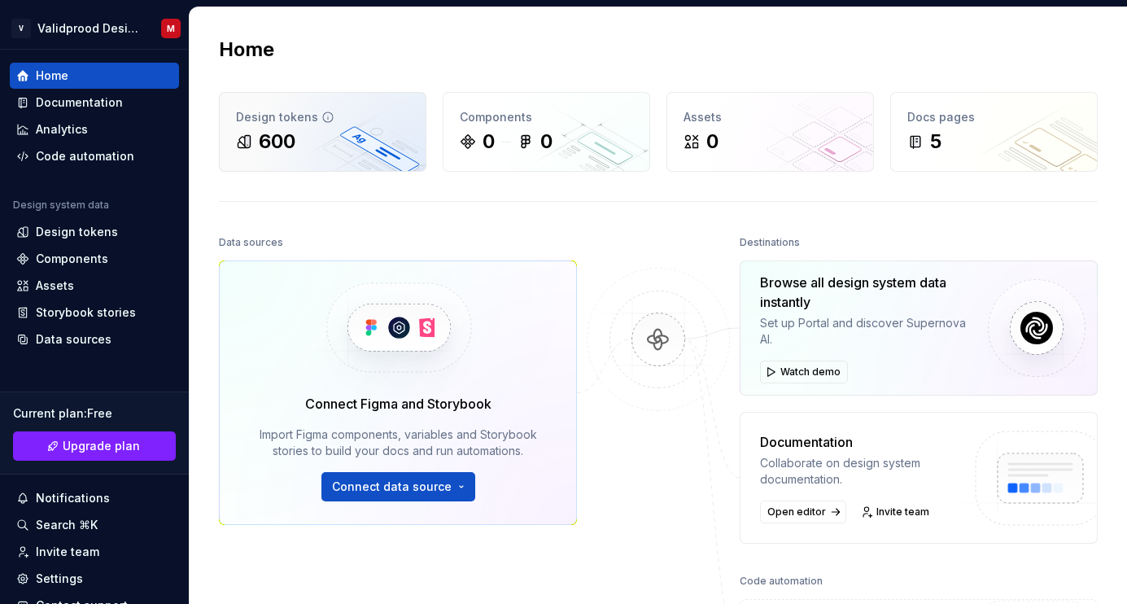
click at [295, 153] on div "600" at bounding box center [277, 142] width 37 height 26
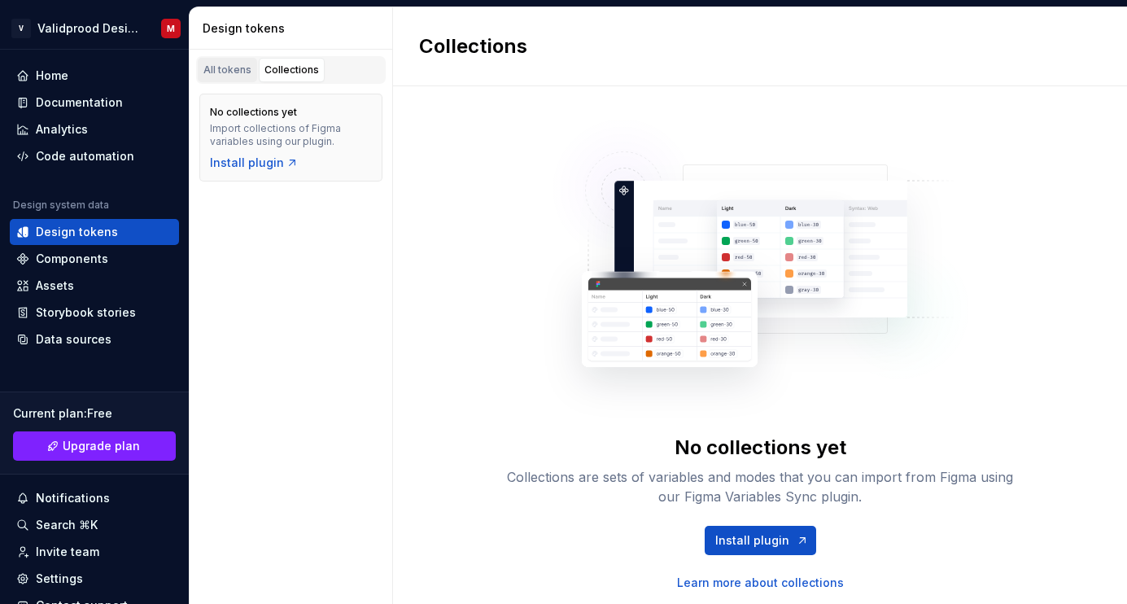
click at [226, 81] on link "All tokens" at bounding box center [227, 70] width 59 height 24
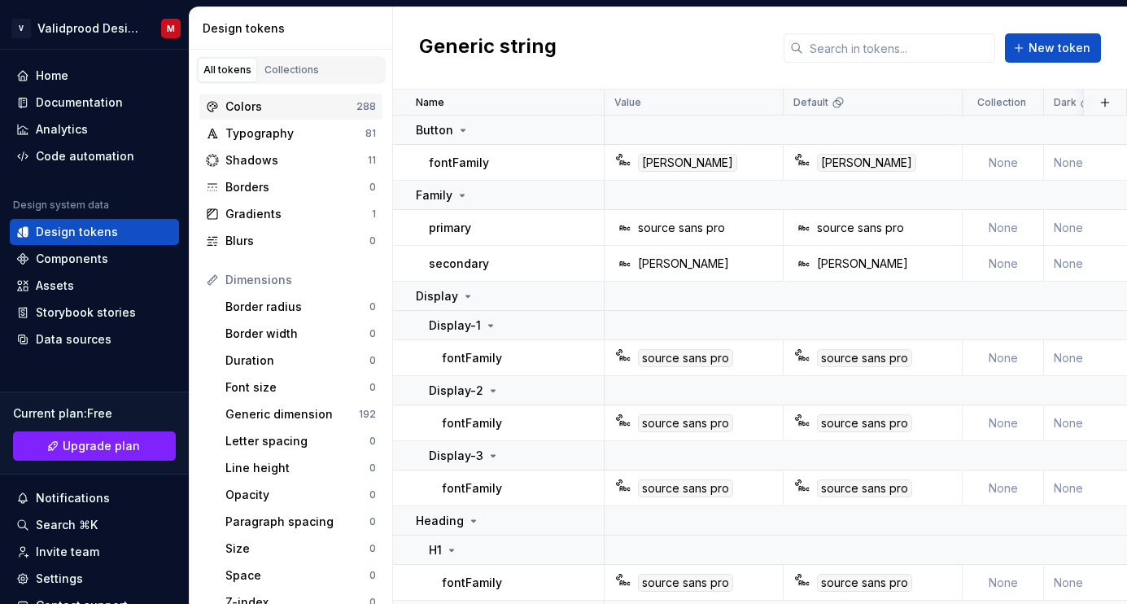
click at [238, 108] on div "Colors" at bounding box center [290, 106] width 131 height 16
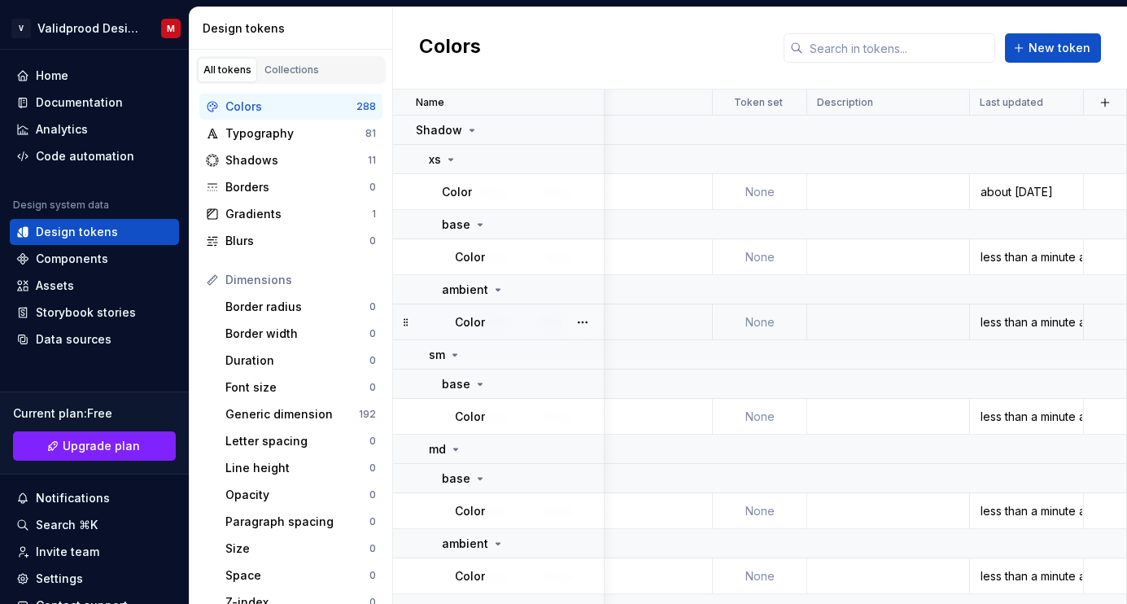
scroll to position [0, 510]
click at [282, 63] on div "Collections" at bounding box center [292, 69] width 55 height 13
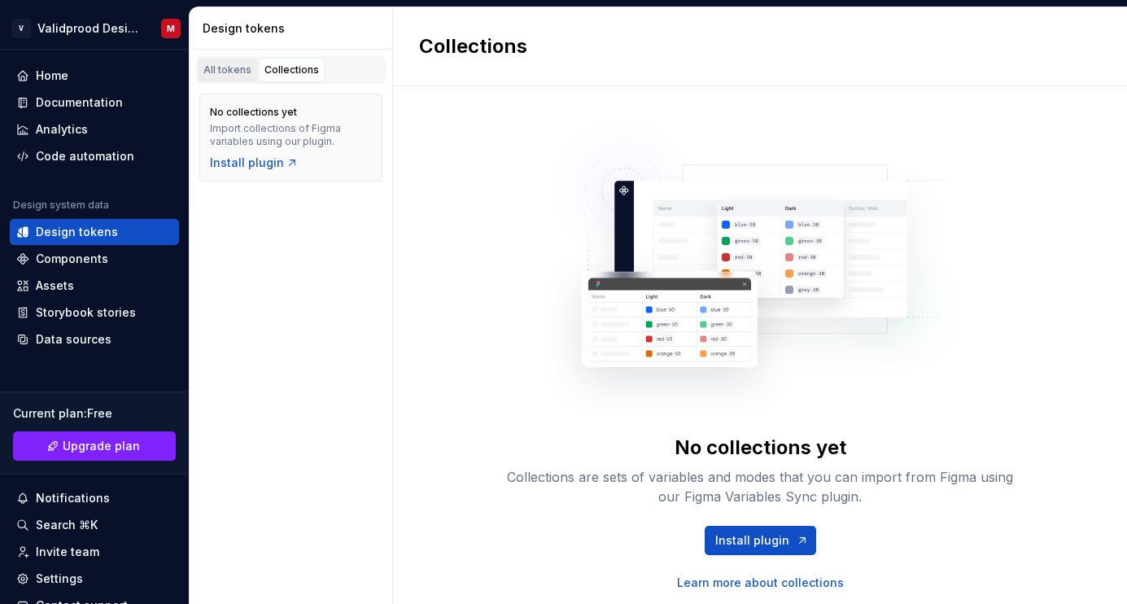
click at [237, 69] on div "All tokens" at bounding box center [227, 69] width 48 height 13
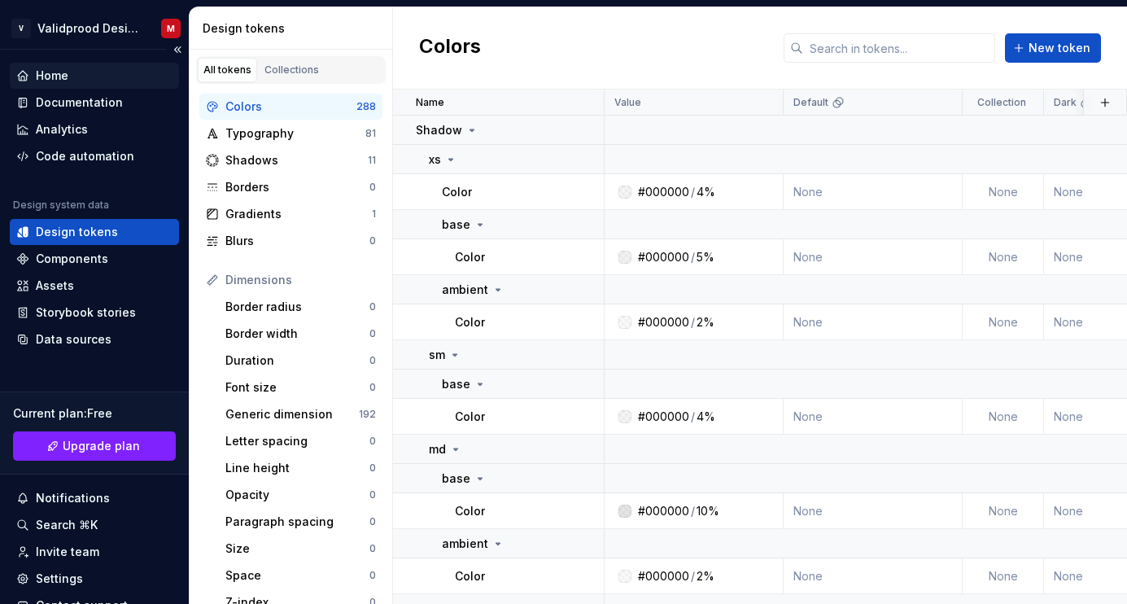
click at [70, 84] on div "Home" at bounding box center [94, 76] width 169 height 26
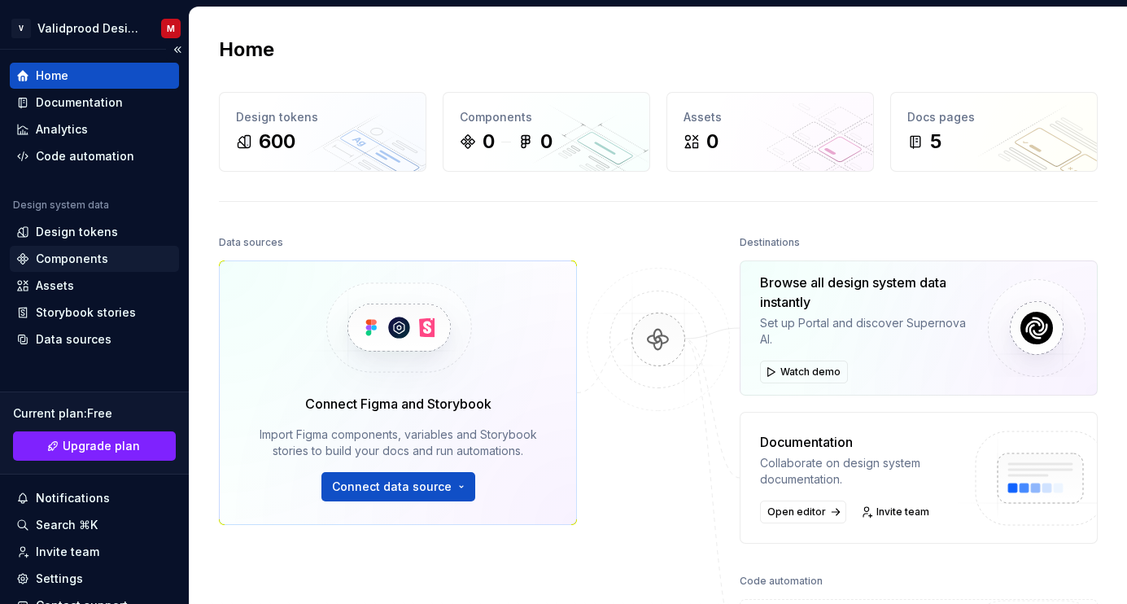
click at [73, 253] on div "Components" at bounding box center [72, 259] width 72 height 16
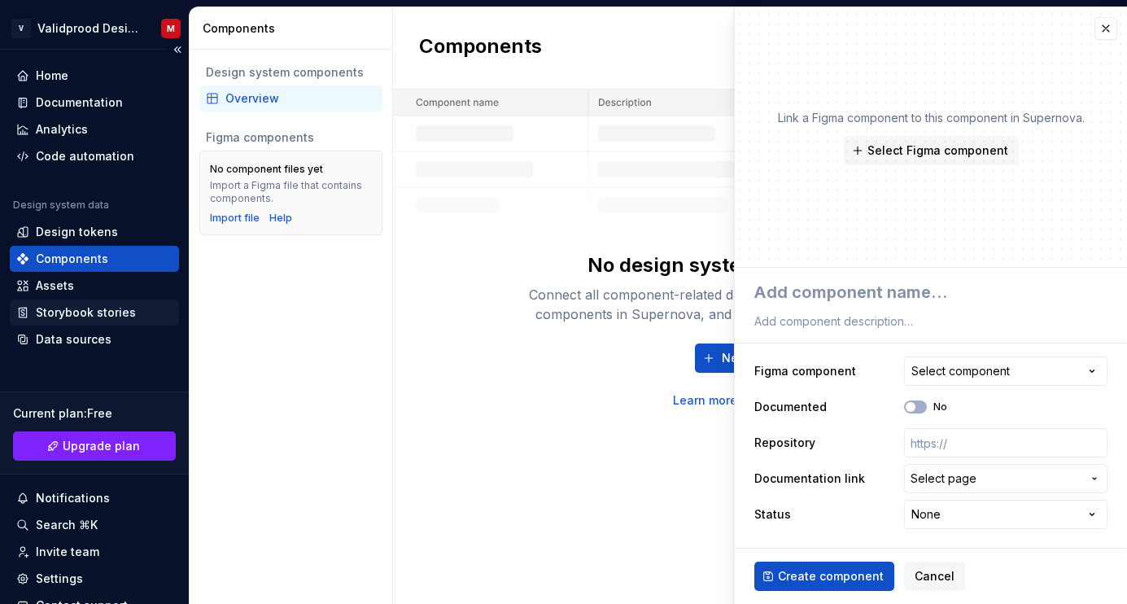
click at [81, 302] on div "Storybook stories" at bounding box center [94, 313] width 169 height 26
type textarea "*"
